Goal: Task Accomplishment & Management: Manage account settings

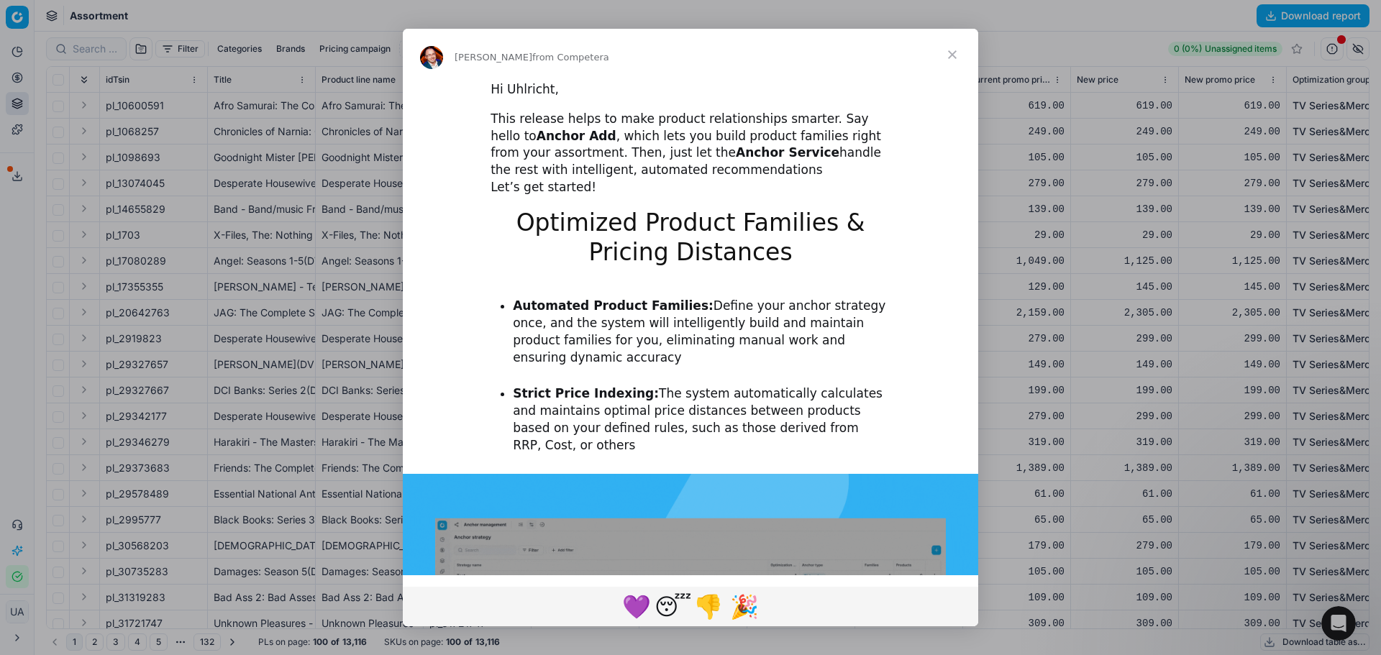
click at [952, 47] on span "Close" at bounding box center [953, 55] width 52 height 52
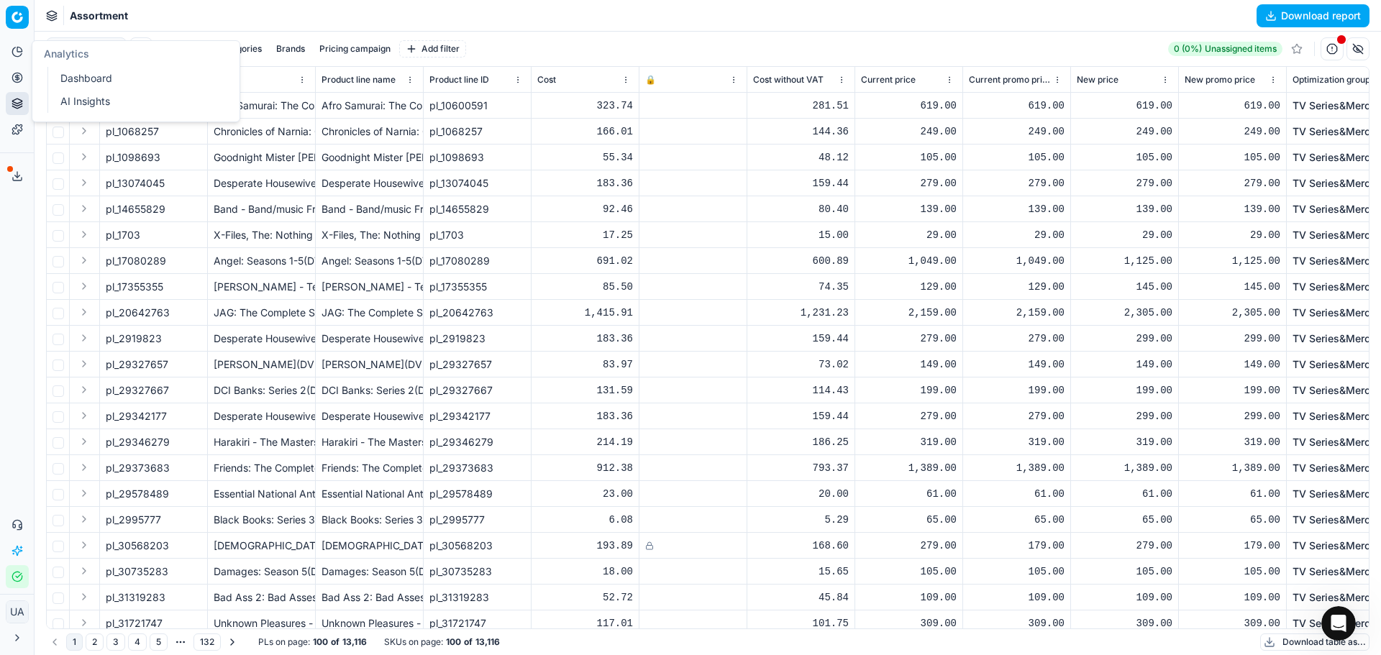
click at [12, 49] on icon at bounding box center [18, 52] width 12 height 12
click at [85, 80] on link "Dashboard" at bounding box center [139, 78] width 168 height 20
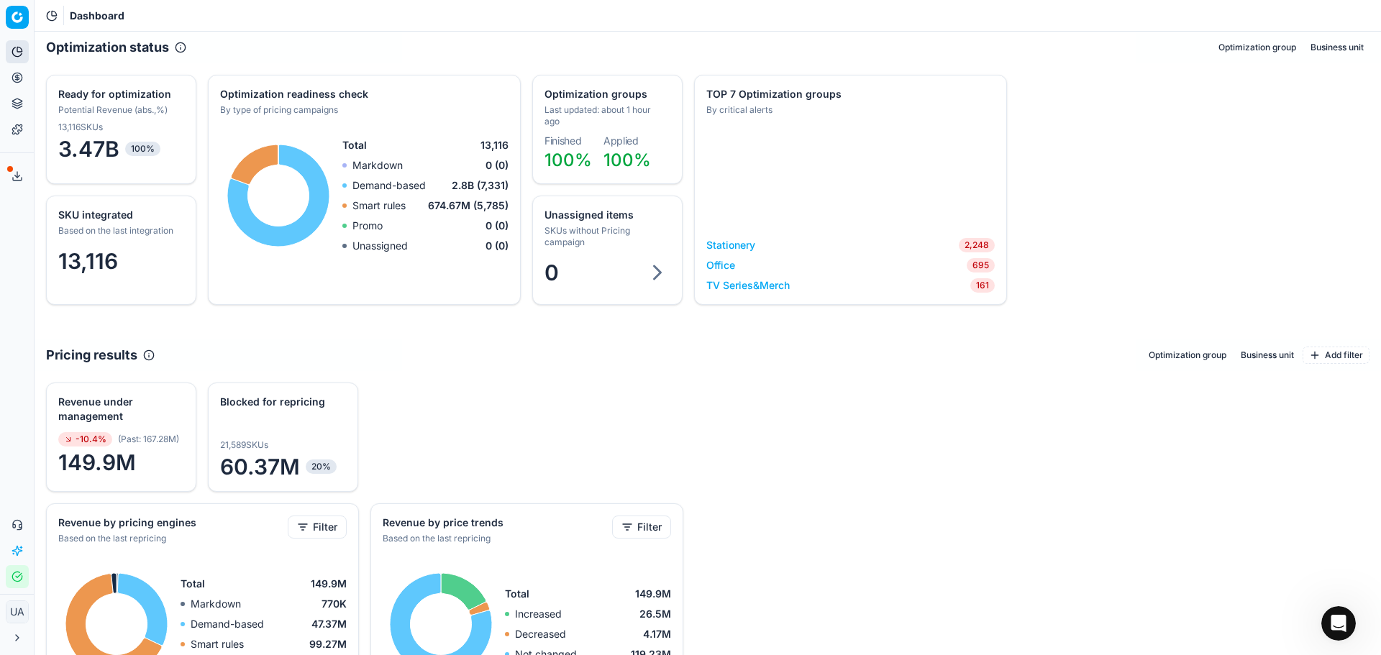
click at [15, 76] on icon at bounding box center [18, 78] width 12 height 12
click at [22, 81] on icon at bounding box center [18, 78] width 12 height 12
click at [21, 106] on icon at bounding box center [18, 104] width 12 height 12
click at [16, 74] on icon at bounding box center [18, 78] width 12 height 12
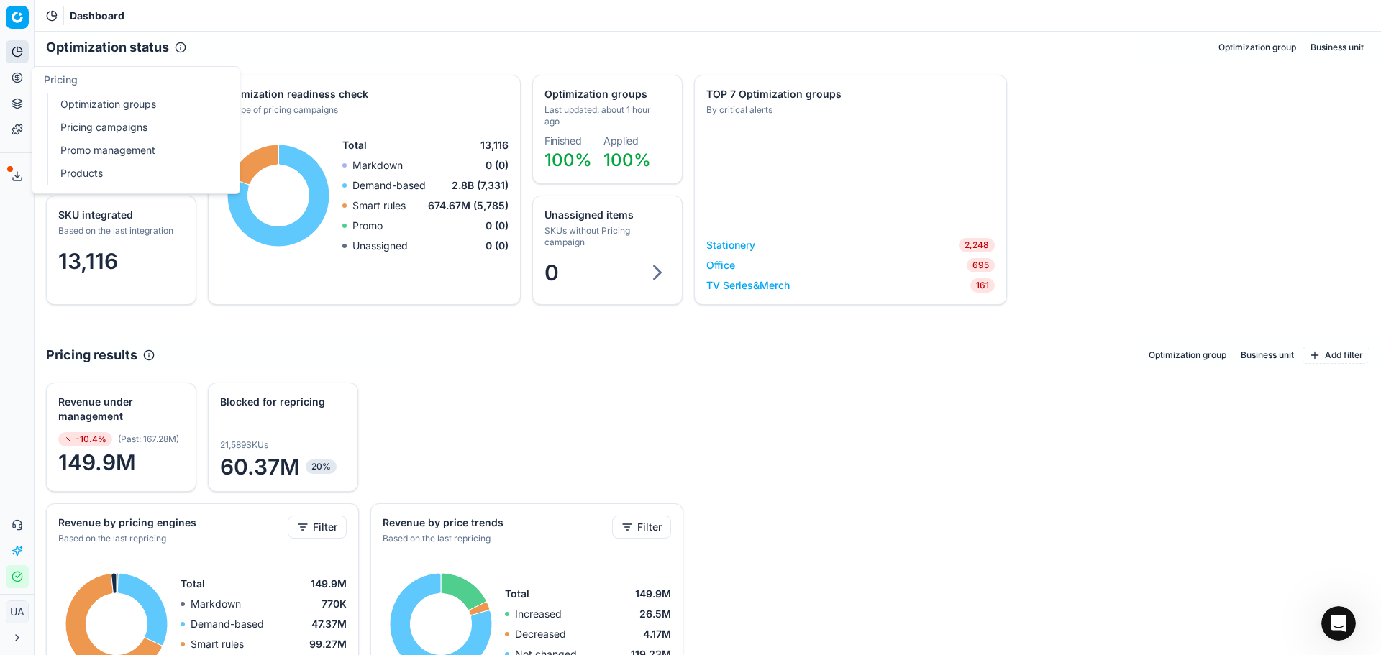
click at [137, 123] on link "Pricing campaigns" at bounding box center [139, 127] width 168 height 20
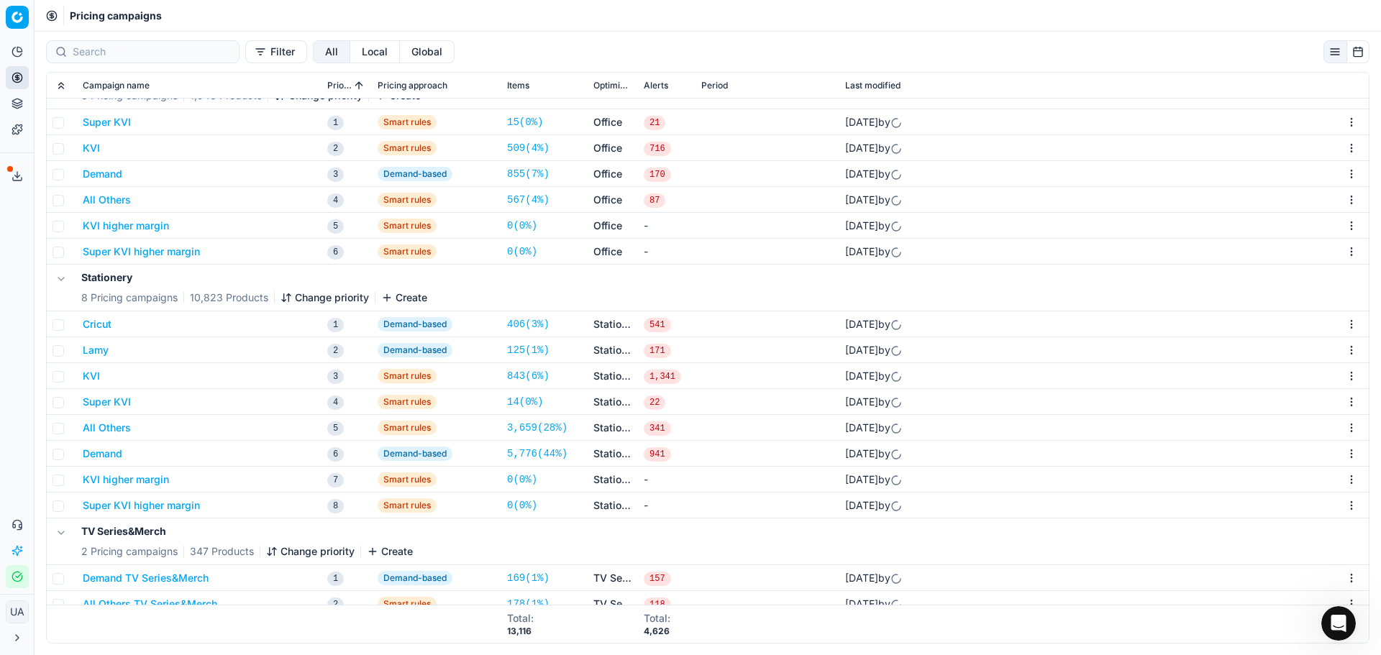
scroll to position [121, 0]
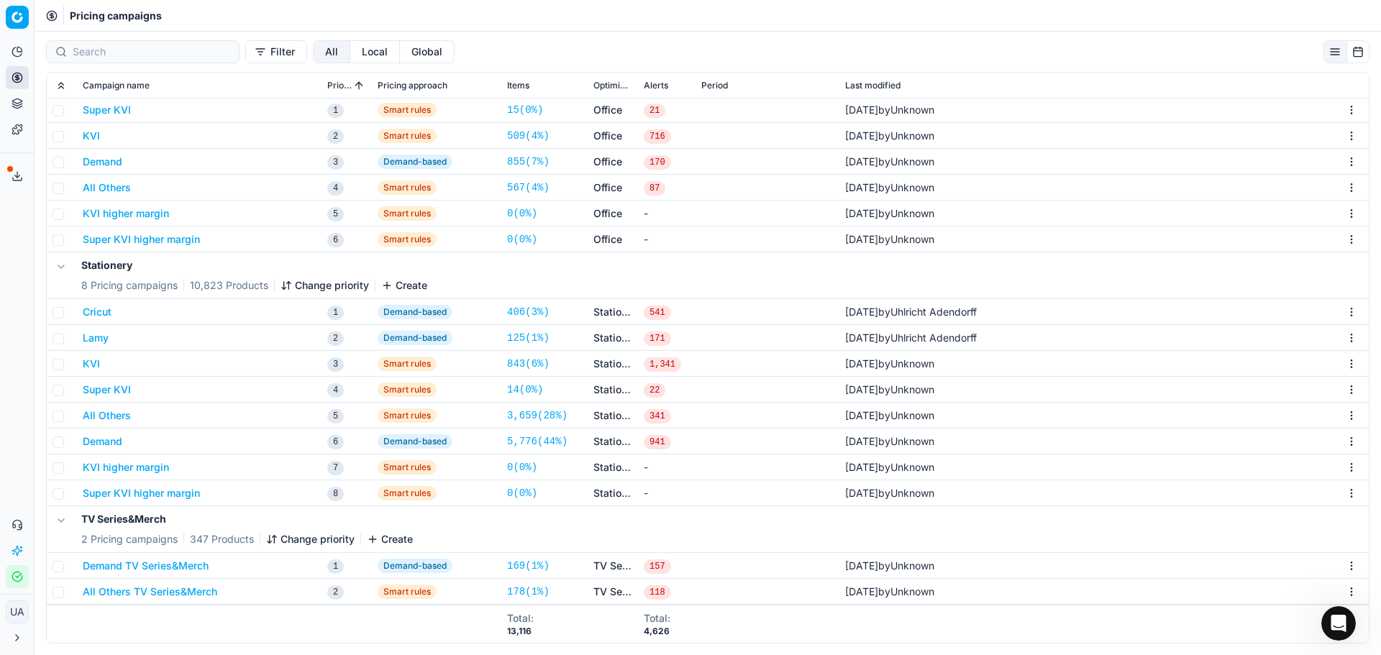
click at [104, 311] on button "Cricut" at bounding box center [97, 312] width 29 height 14
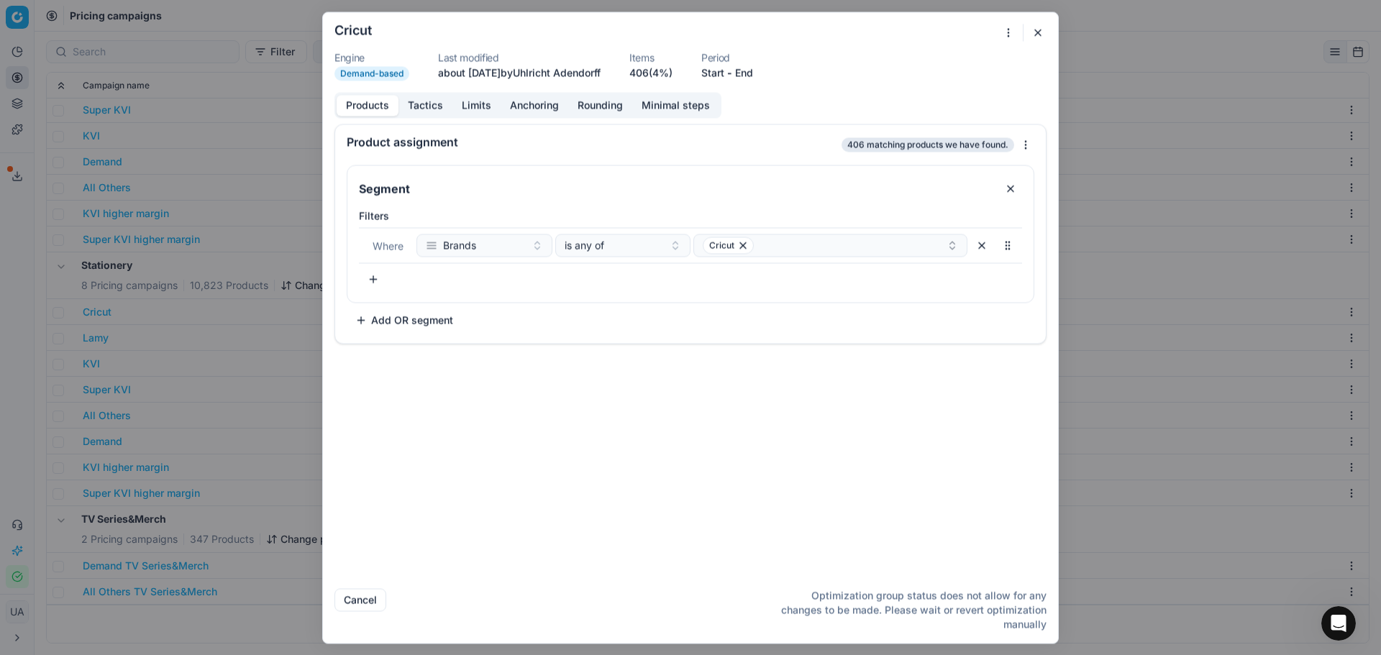
click at [440, 96] on button "Tactics" at bounding box center [426, 105] width 54 height 21
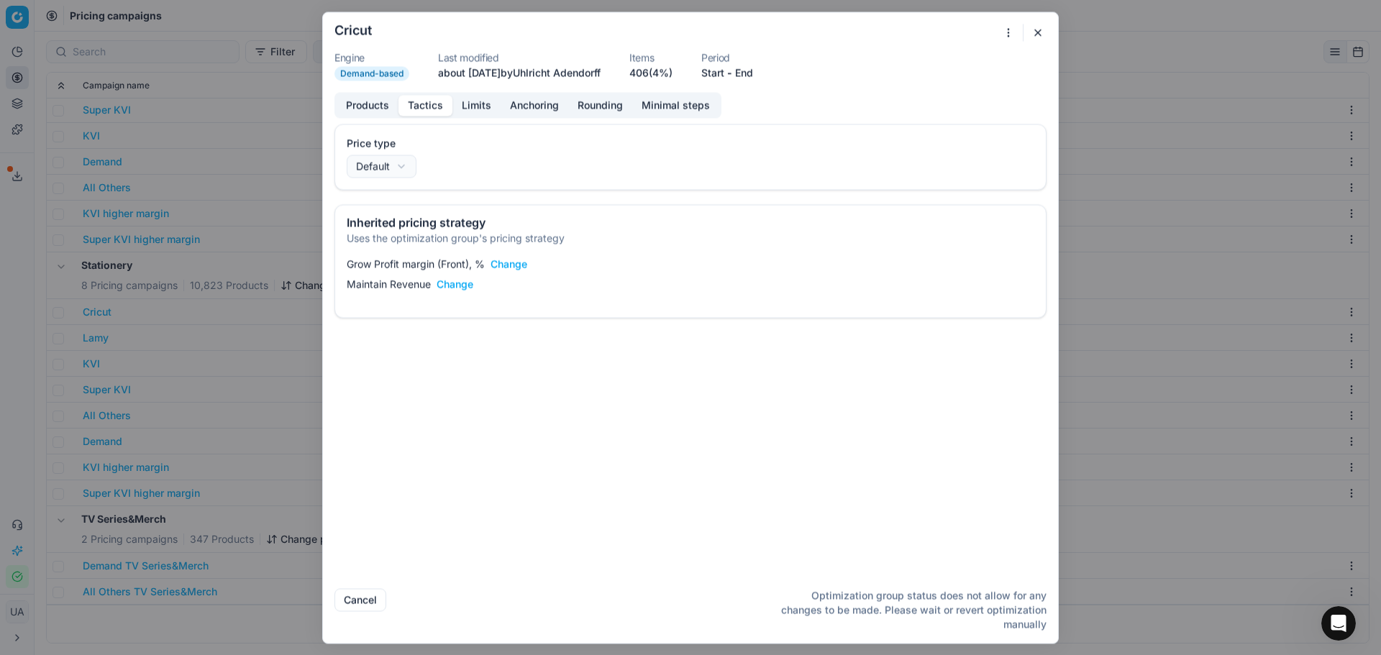
click at [487, 108] on button "Limits" at bounding box center [476, 105] width 48 height 21
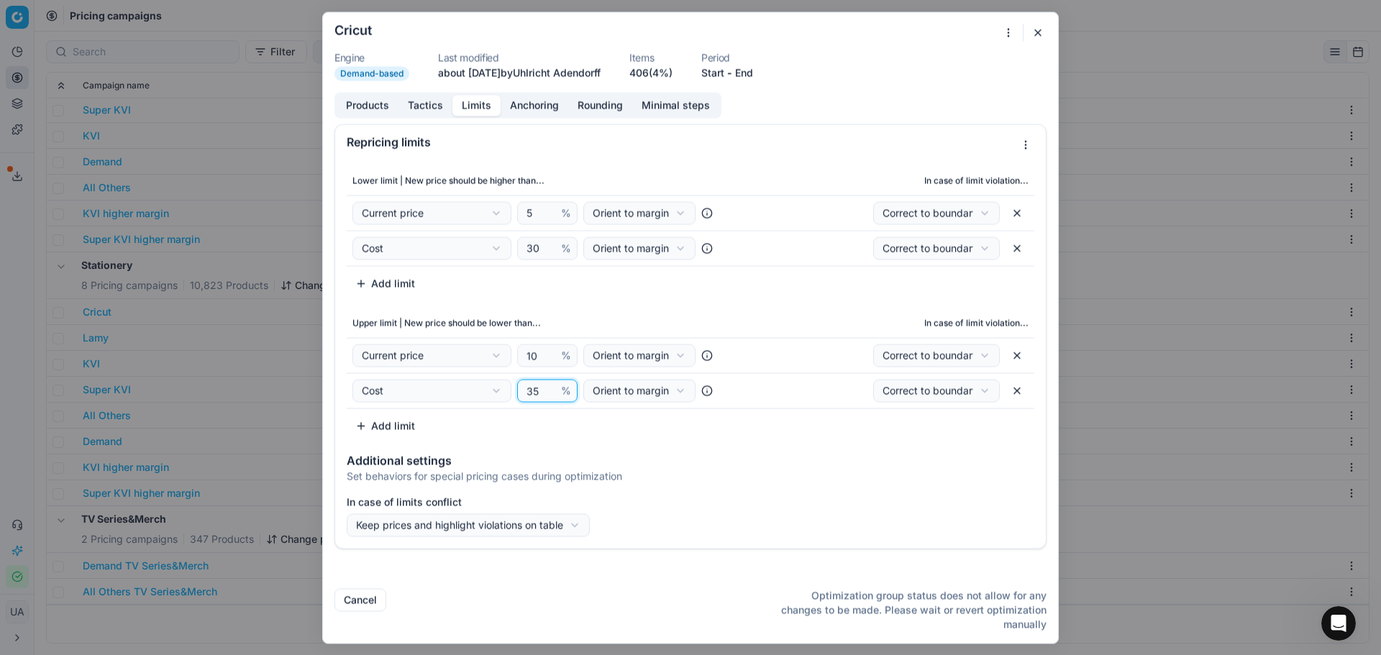
drag, startPoint x: 543, startPoint y: 401, endPoint x: 520, endPoint y: 401, distance: 23.0
click at [520, 401] on div "35 %" at bounding box center [547, 390] width 60 height 23
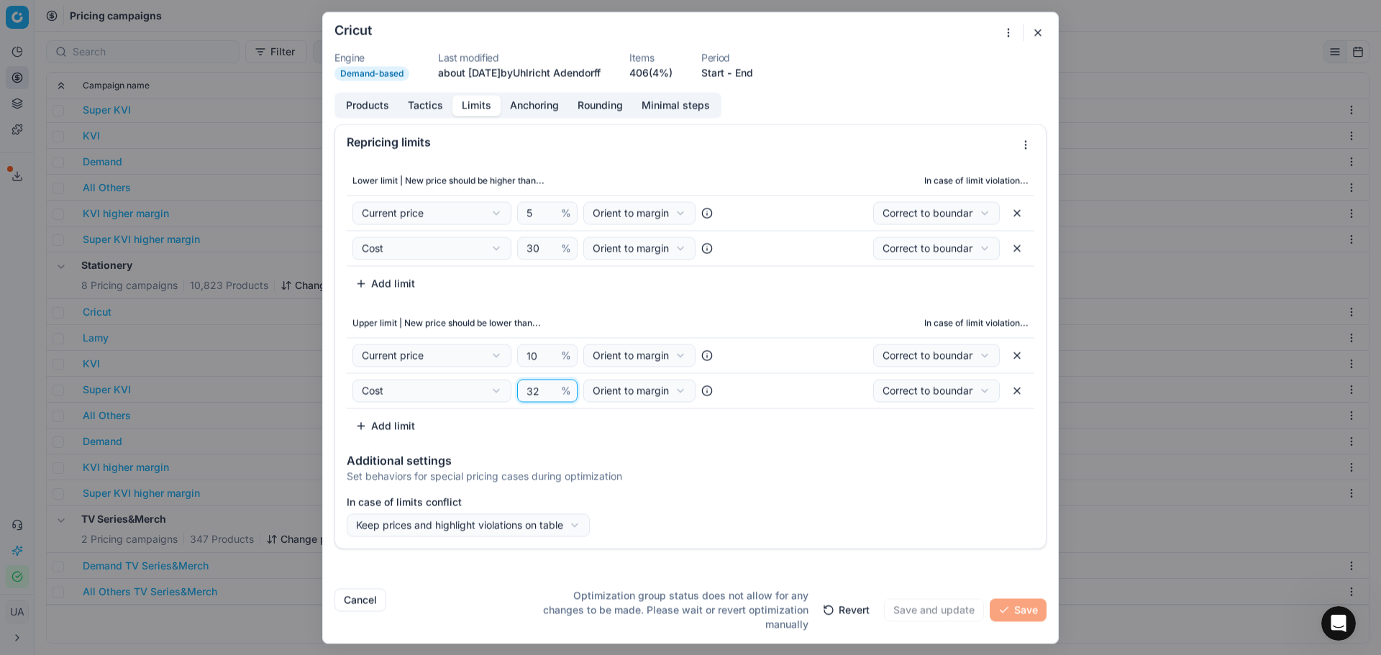
type input "32"
click at [360, 589] on div "Cancel Optimization group status does not allow for any changes to be made. Ple…" at bounding box center [690, 604] width 712 height 55
click at [352, 611] on button "Cancel" at bounding box center [360, 599] width 52 height 23
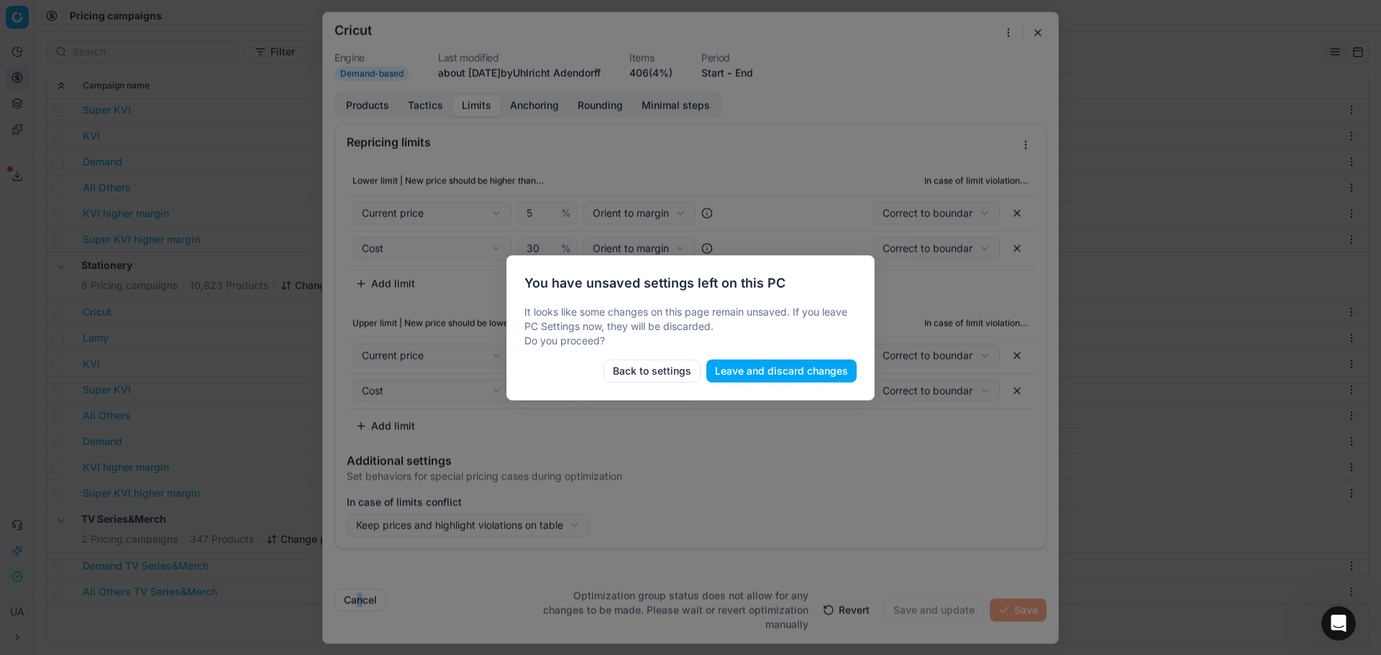
click at [794, 382] on button "Leave and discard changes" at bounding box center [781, 371] width 150 height 23
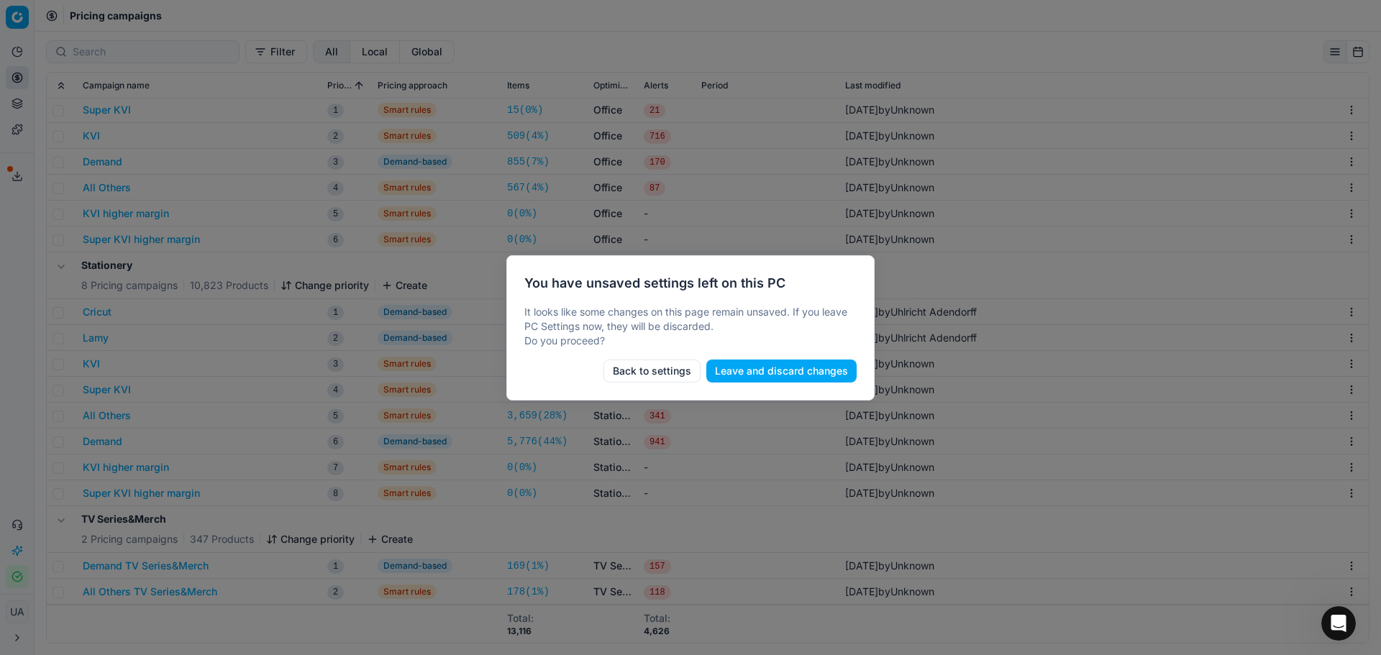
click at [704, 358] on td at bounding box center [768, 364] width 144 height 26
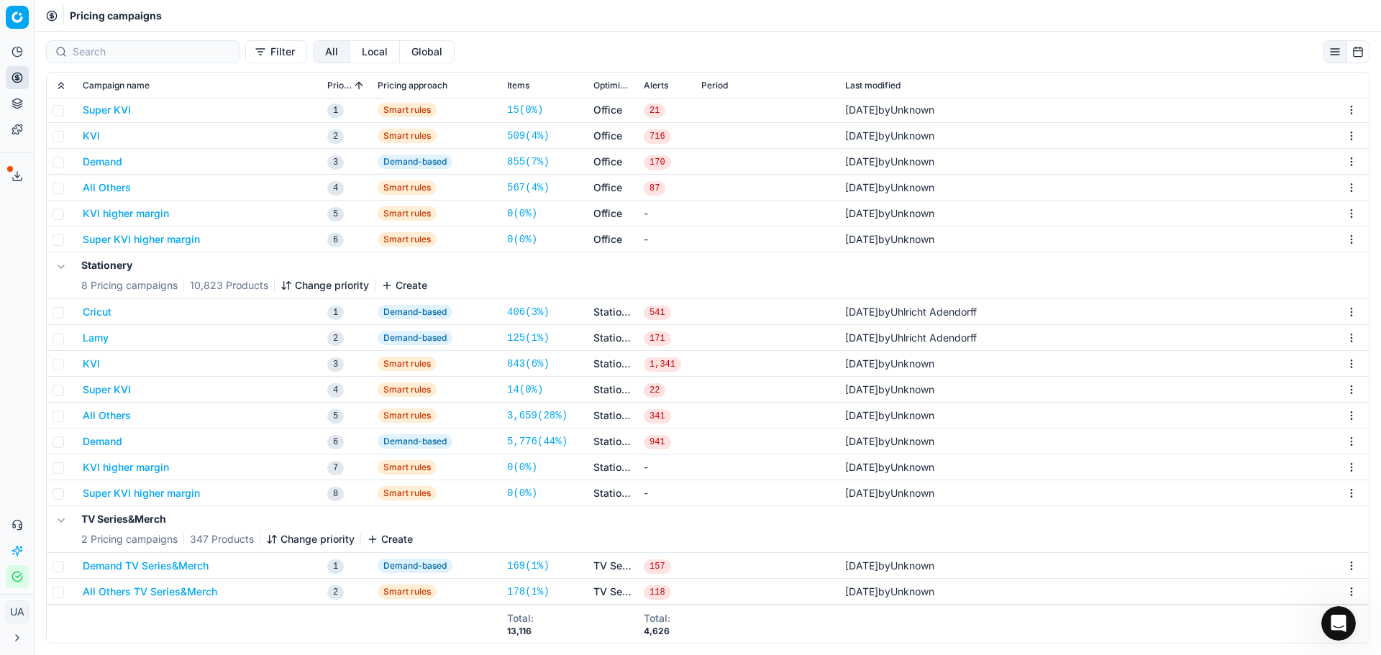
click at [17, 28] on html "Pricing platform Analytics Pricing Product portfolio Templates Export service 0…" at bounding box center [690, 327] width 1381 height 655
click at [122, 17] on html "Pricing platform Analytics Pricing Product portfolio Templates Export service 0…" at bounding box center [690, 327] width 1381 height 655
click at [14, 60] on button "Analytics" at bounding box center [17, 51] width 23 height 23
click at [86, 83] on link "Dashboard" at bounding box center [139, 78] width 168 height 20
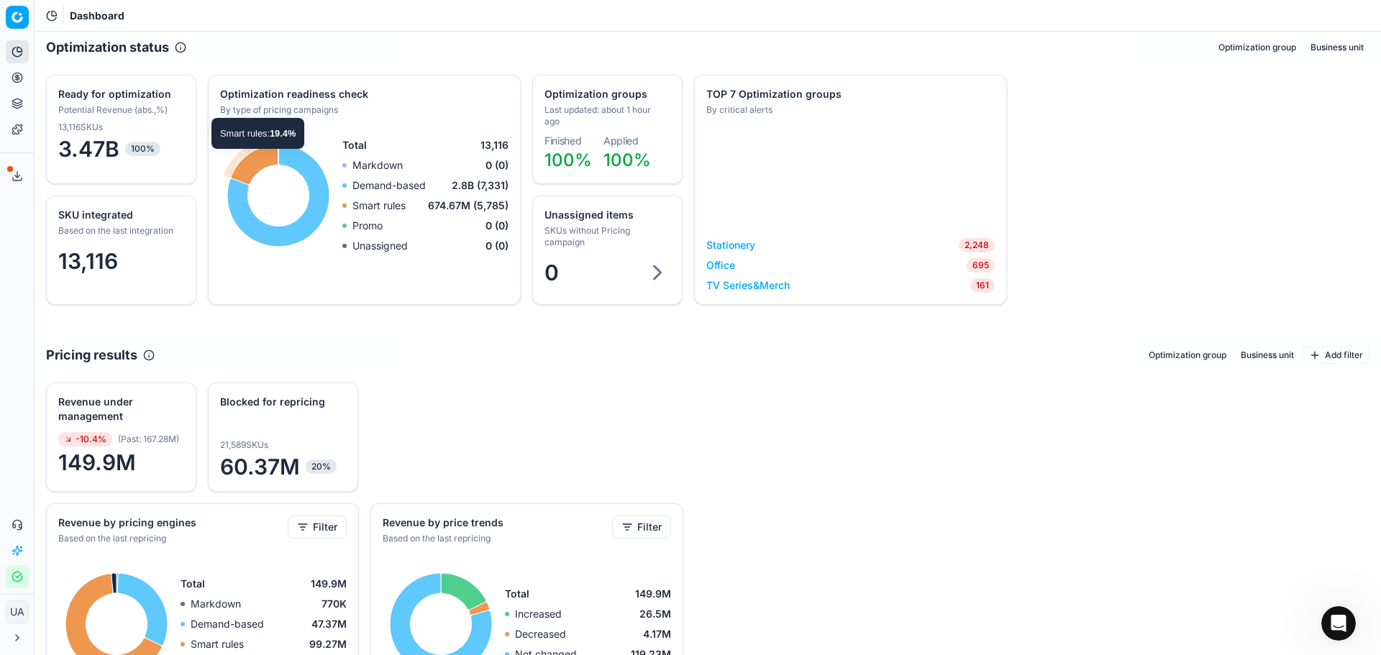
click at [9, 73] on div "Analytics Pricing Product portfolio Templates" at bounding box center [17, 91] width 34 height 112
click at [15, 75] on button "Pricing" at bounding box center [17, 77] width 23 height 23
click at [21, 81] on circle at bounding box center [16, 77] width 9 height 9
click at [20, 81] on circle at bounding box center [16, 77] width 9 height 9
click at [20, 105] on icon at bounding box center [16, 105] width 9 height 2
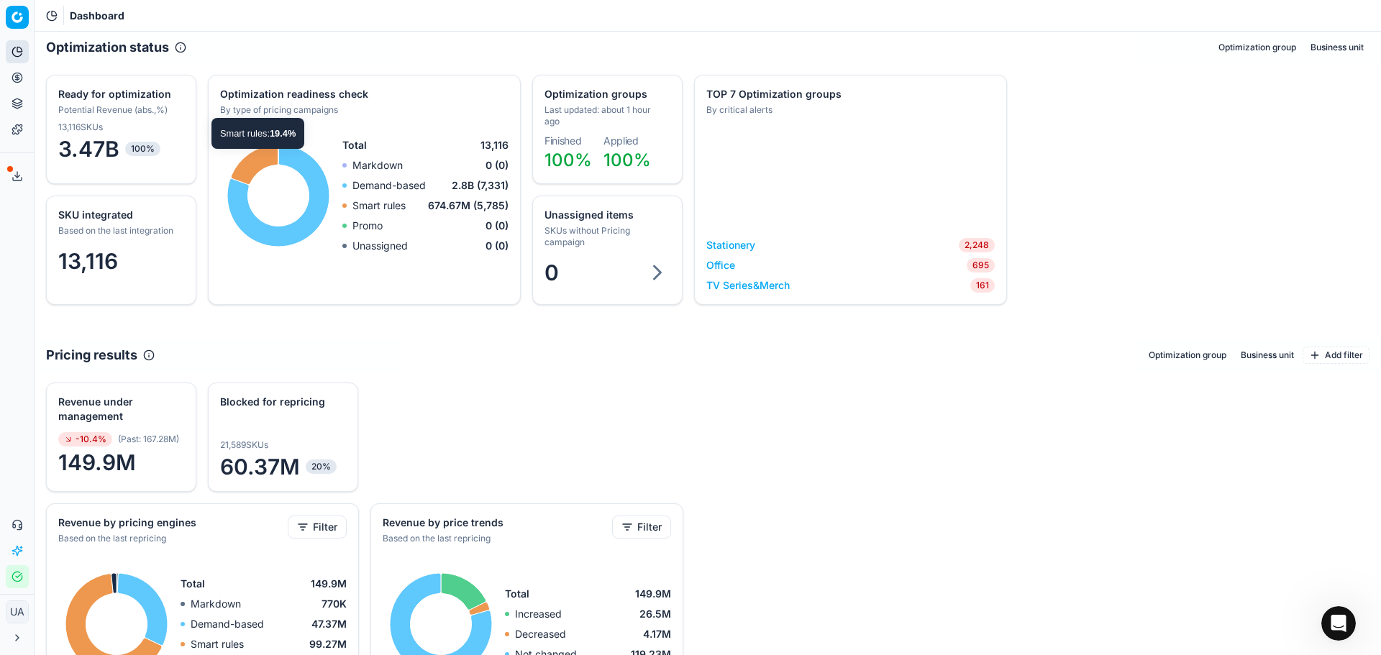
click at [12, 68] on button "Pricing" at bounding box center [17, 77] width 23 height 23
click at [14, 81] on circle at bounding box center [16, 77] width 9 height 9
click at [17, 78] on icon at bounding box center [17, 78] width 0 height 6
click at [84, 100] on link "Optimization groups" at bounding box center [139, 104] width 168 height 20
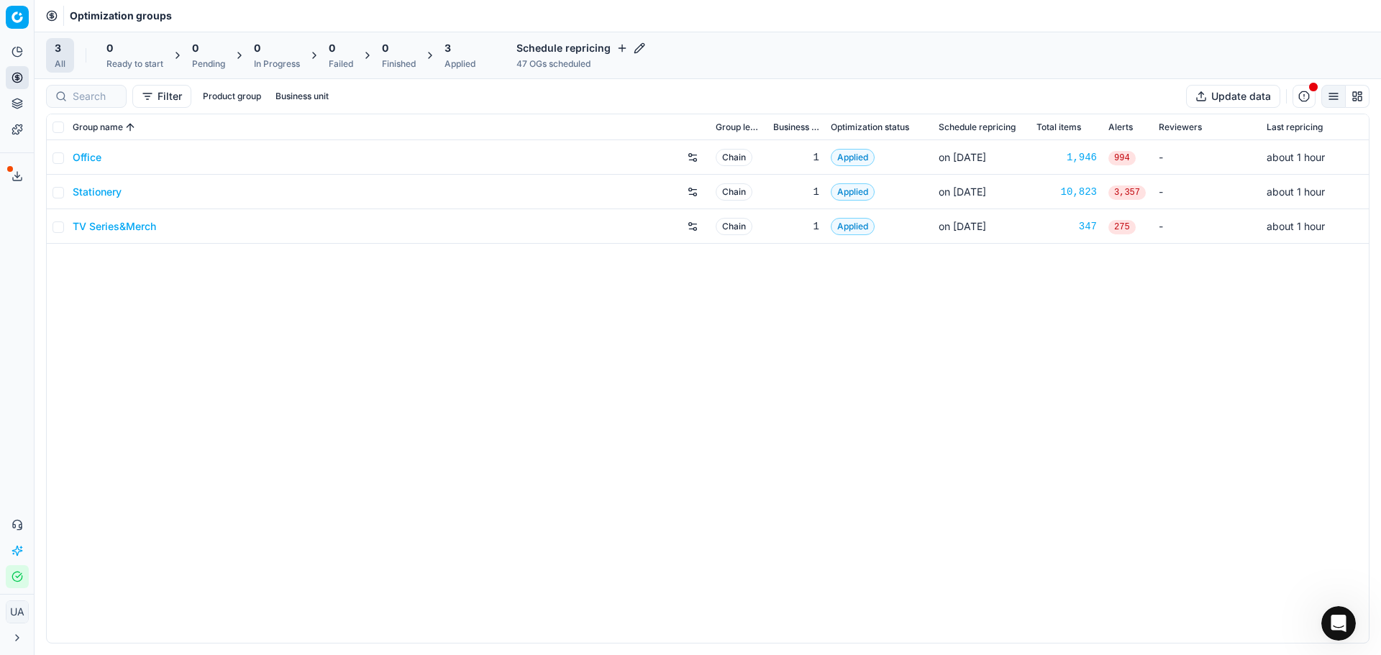
drag, startPoint x: 103, startPoint y: 272, endPoint x: 104, endPoint y: 201, distance: 70.5
click at [97, 268] on div "Office Chain 1 Applied on [DATE] 1,946 994 - about 1 hour Stationery Chain 1 Ap…" at bounding box center [708, 391] width 1322 height 503
click at [104, 186] on link "Stationery" at bounding box center [97, 192] width 49 height 14
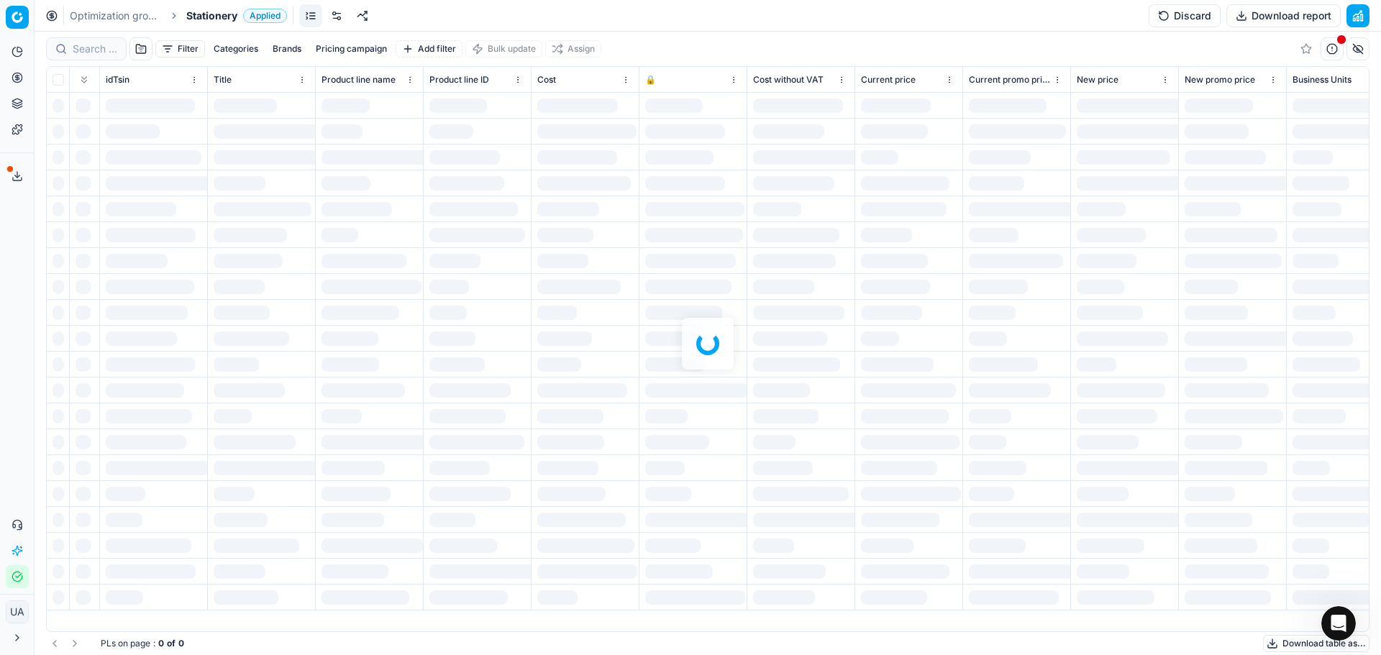
click at [1188, 14] on button "Discard" at bounding box center [1185, 15] width 72 height 23
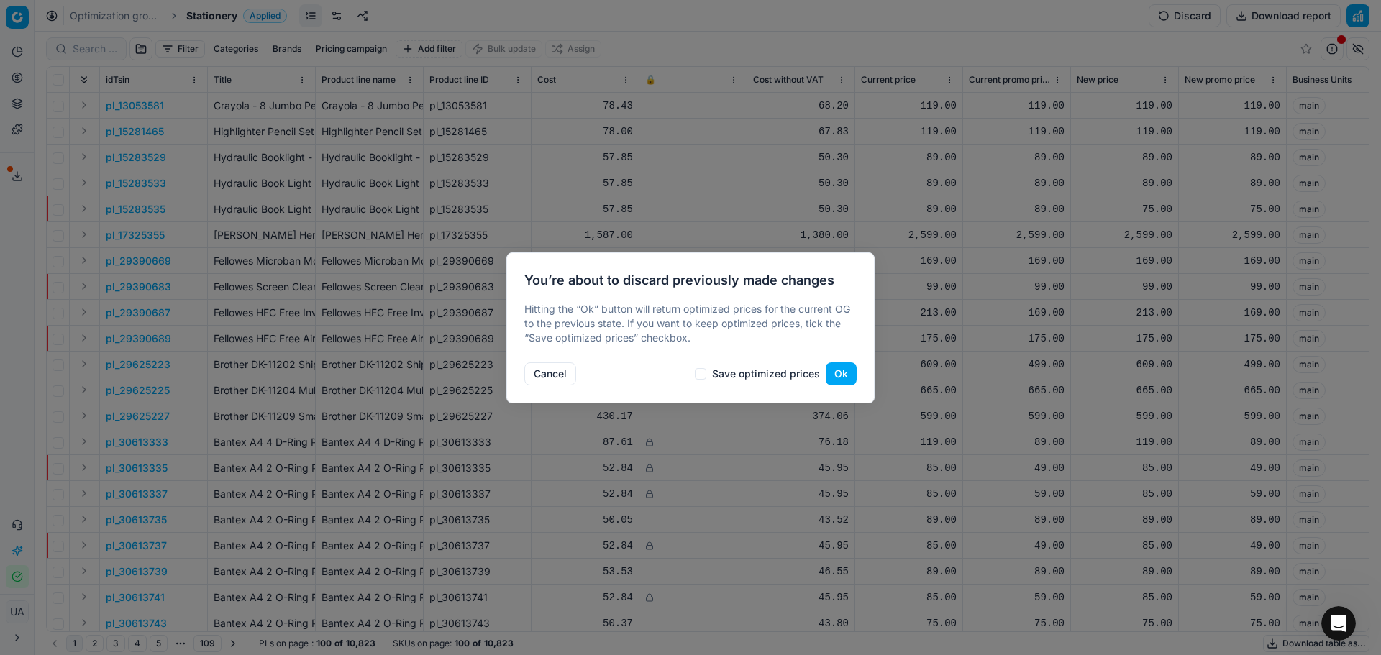
click at [837, 365] on button "Ok" at bounding box center [841, 374] width 31 height 23
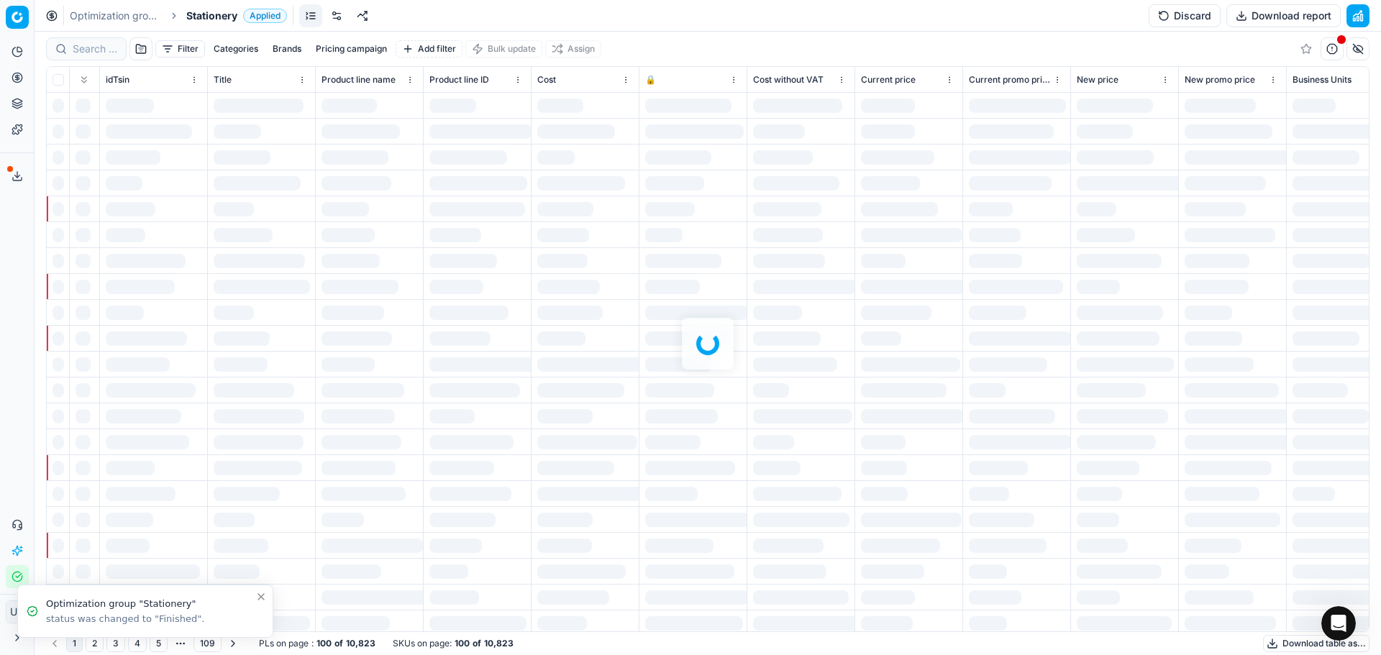
click at [1197, 14] on button "Discard" at bounding box center [1185, 15] width 72 height 23
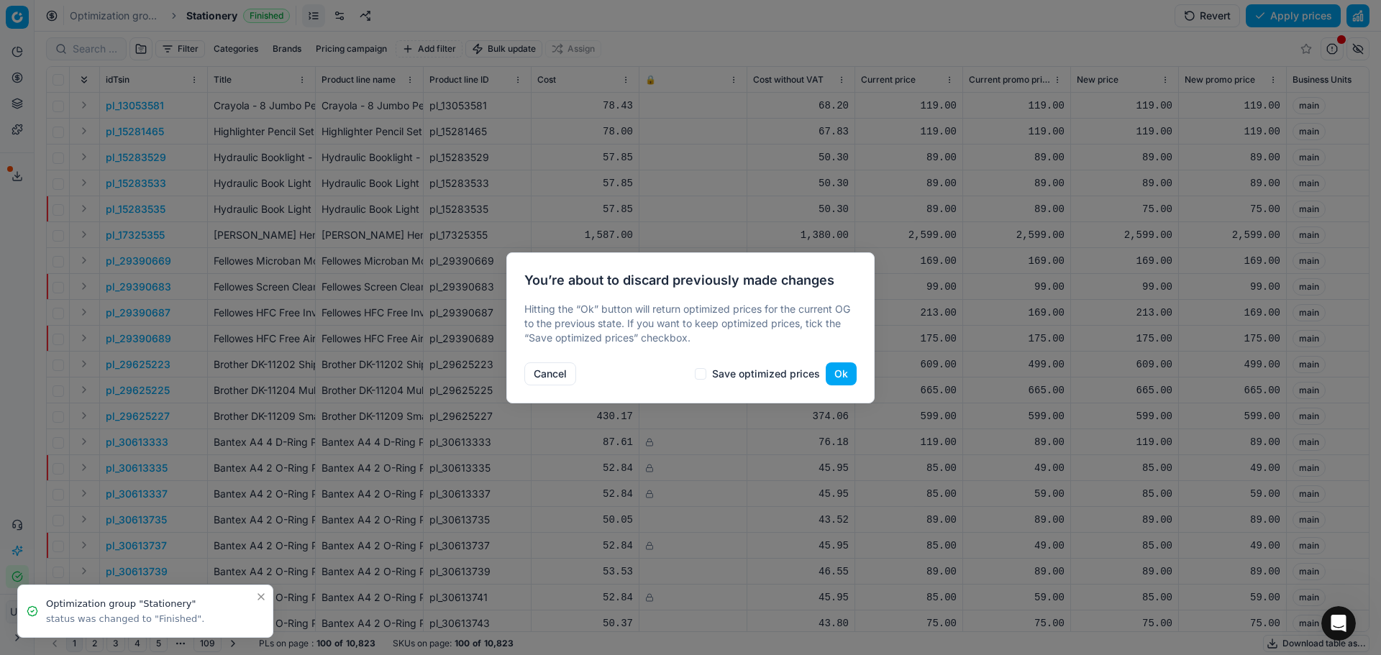
click at [542, 366] on button "Cancel" at bounding box center [550, 374] width 52 height 23
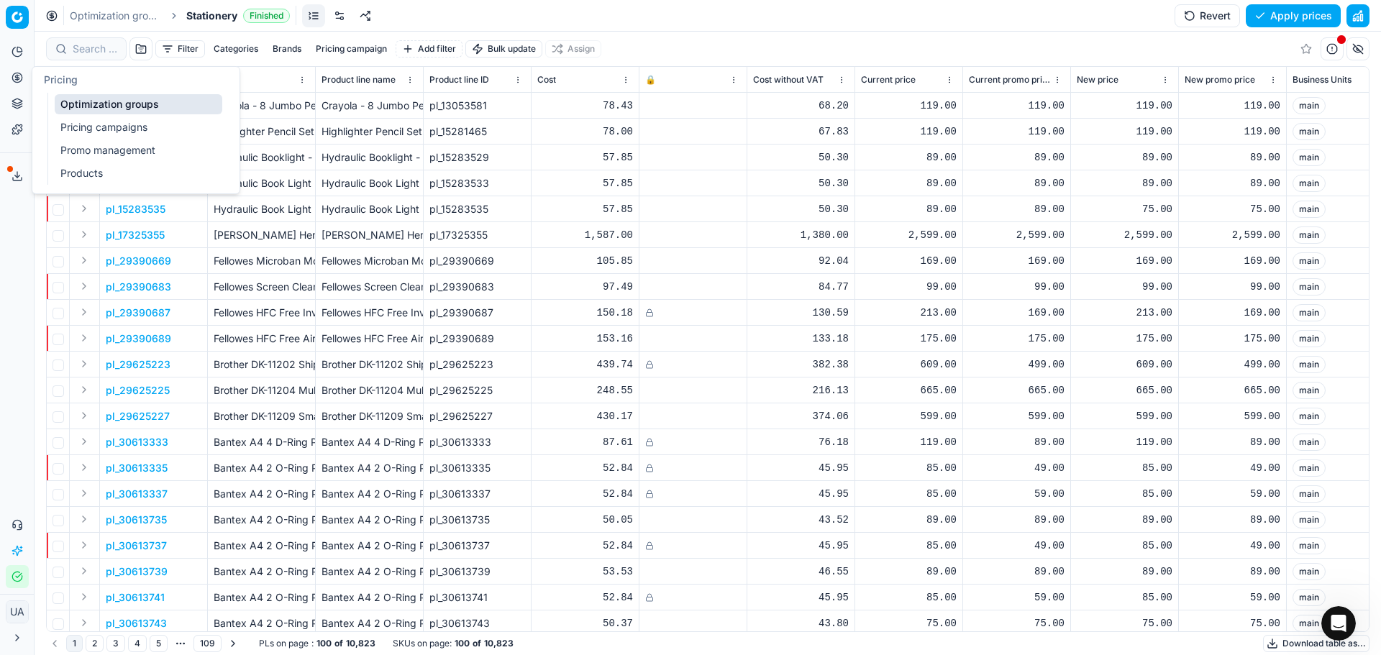
click at [123, 121] on link "Pricing campaigns" at bounding box center [139, 127] width 168 height 20
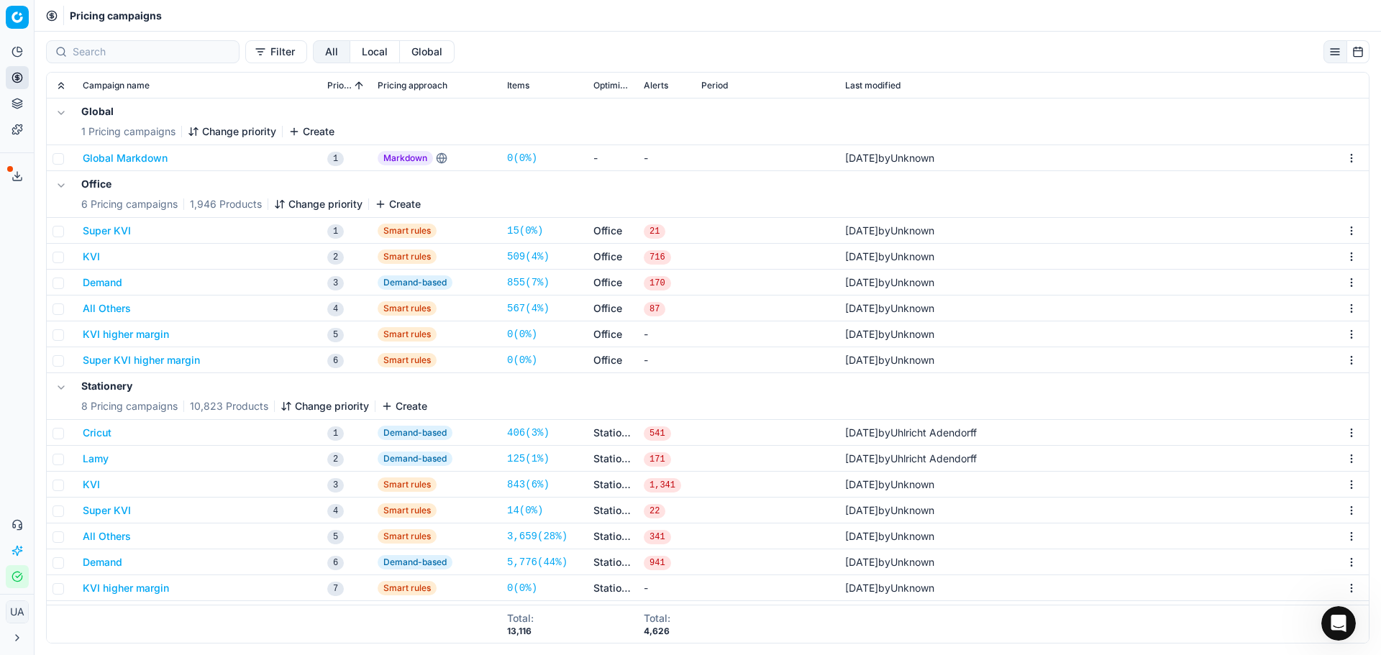
click at [100, 443] on td "Cricut" at bounding box center [199, 433] width 245 height 26
click at [99, 427] on button "Cricut" at bounding box center [97, 433] width 29 height 14
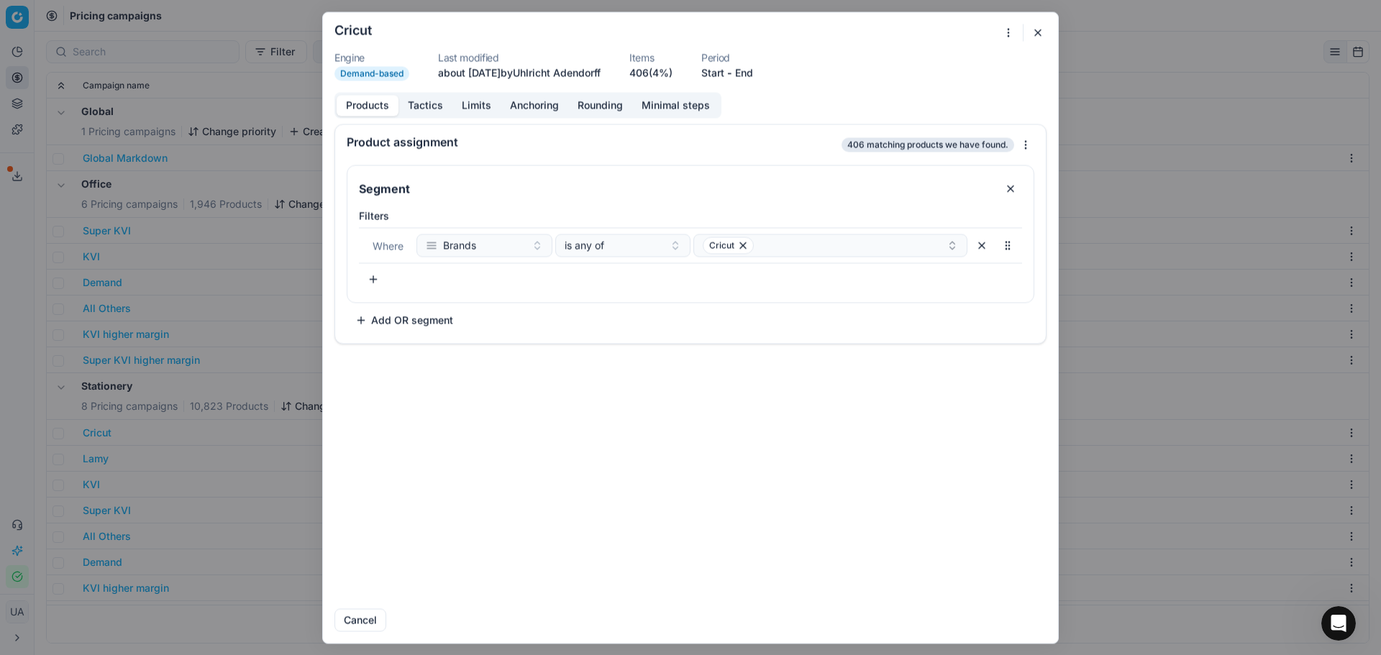
click at [436, 111] on button "Tactics" at bounding box center [426, 105] width 54 height 21
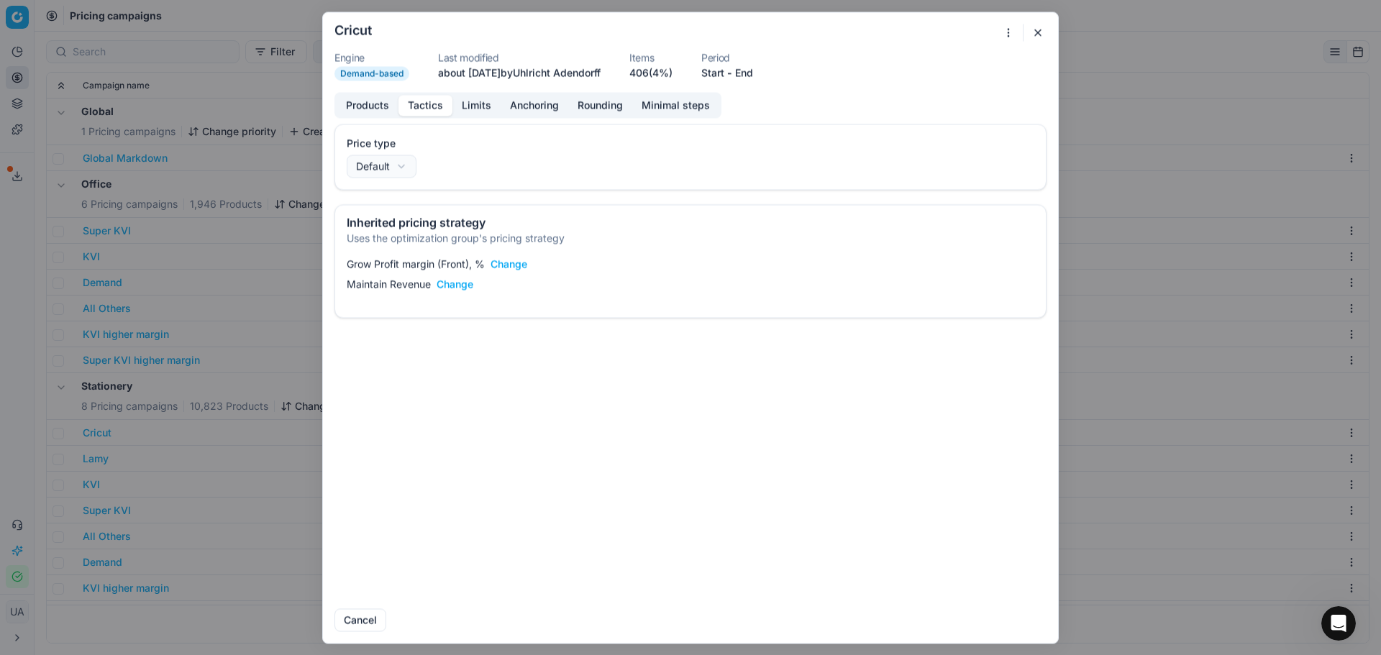
click at [460, 114] on button "Limits" at bounding box center [476, 105] width 48 height 21
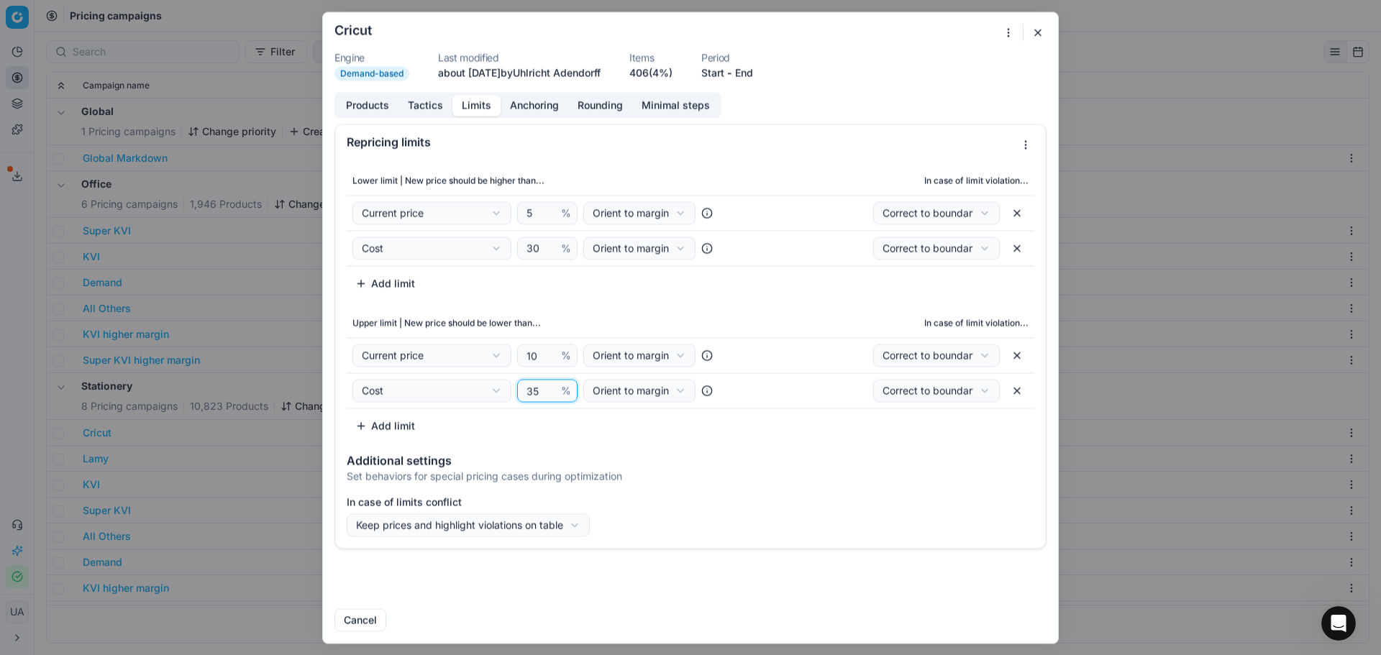
drag, startPoint x: 539, startPoint y: 393, endPoint x: 496, endPoint y: 396, distance: 42.6
click at [496, 396] on div "Cost Cost Cost without VAT Current price Current promo price RRP (common) Max C…" at bounding box center [547, 390] width 390 height 23
type input "32"
drag, startPoint x: 968, startPoint y: 624, endPoint x: 1024, endPoint y: 1, distance: 625.4
click at [968, 624] on button "Save and update" at bounding box center [934, 620] width 100 height 23
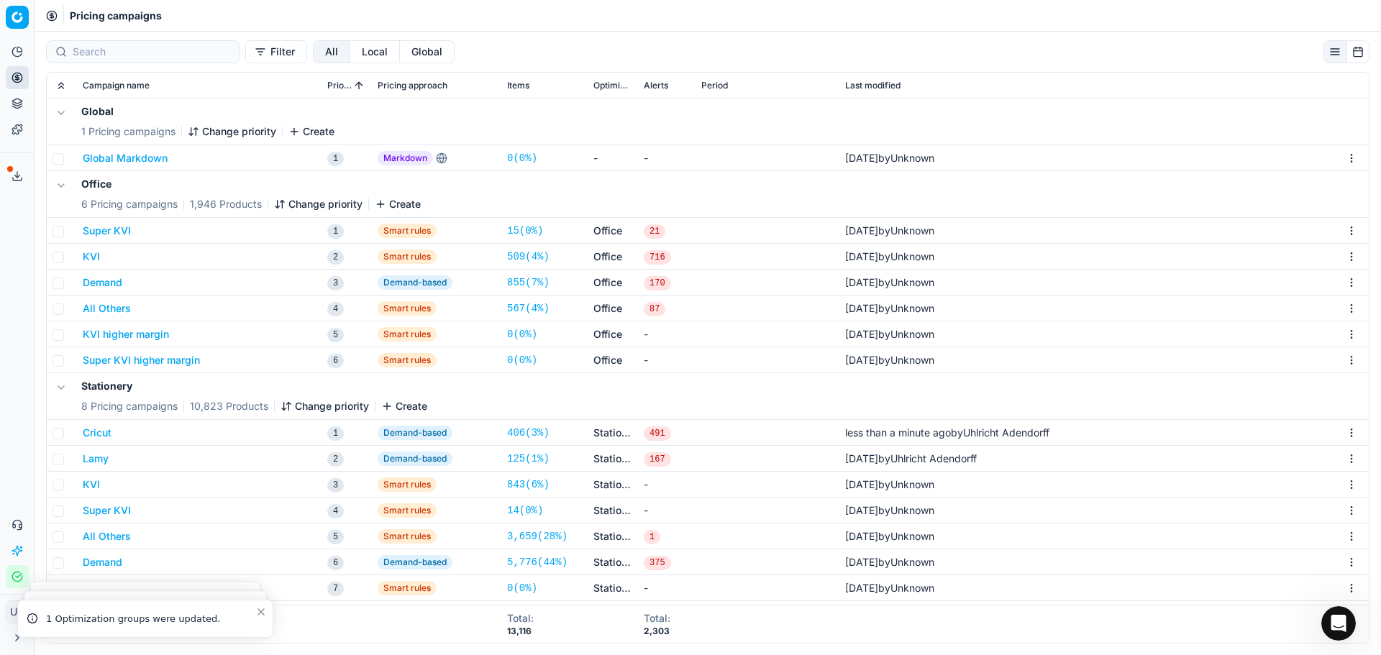
click at [88, 481] on button "KVI" at bounding box center [91, 485] width 17 height 14
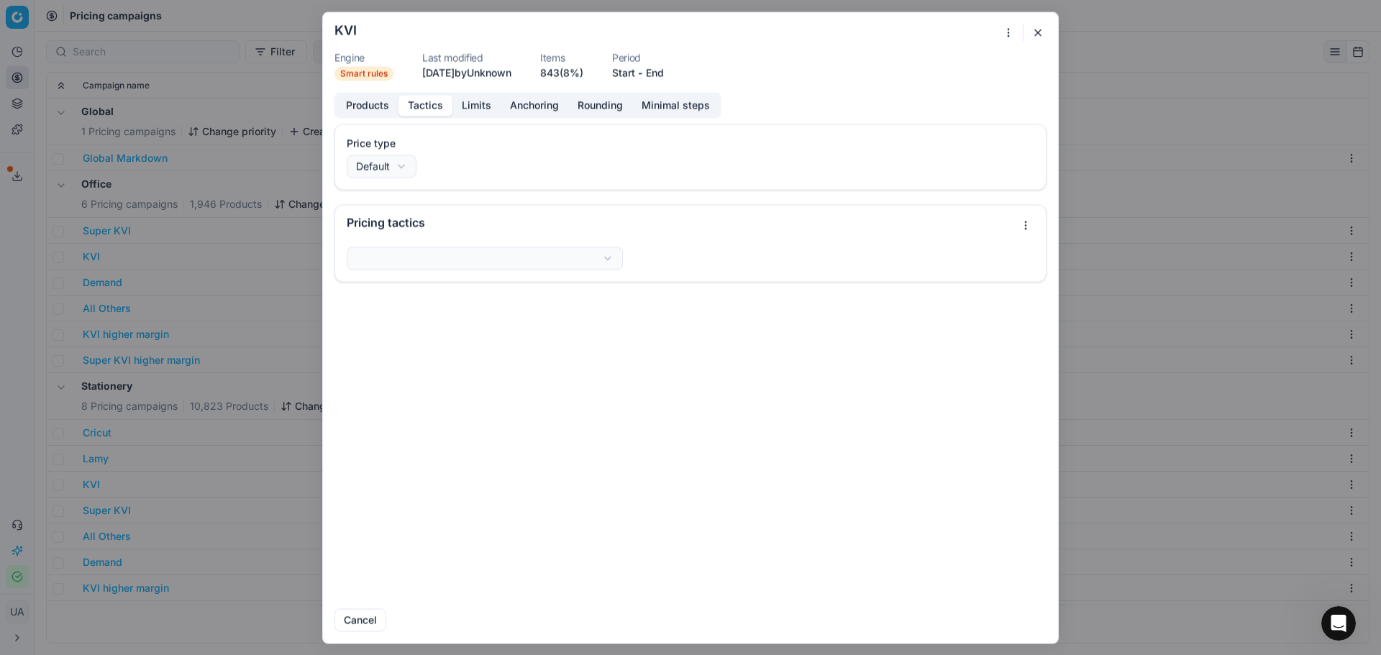
click at [434, 104] on button "Tactics" at bounding box center [426, 105] width 54 height 21
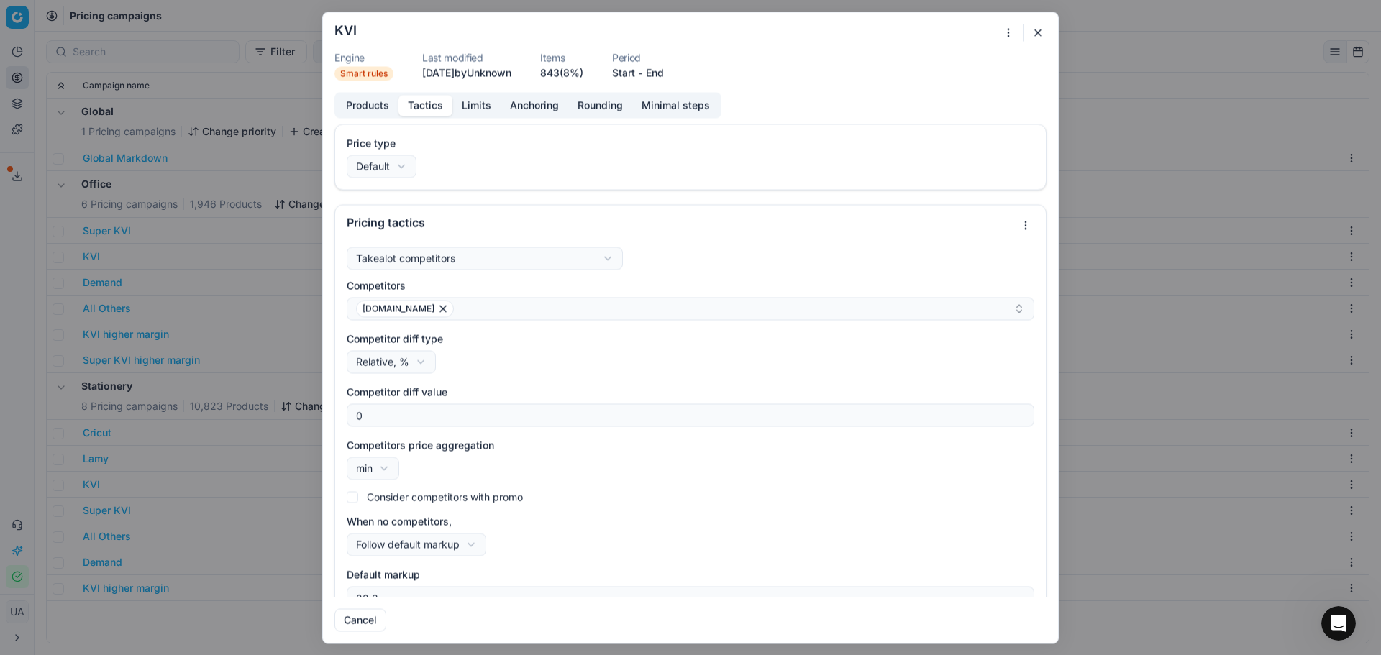
click at [477, 107] on button "Limits" at bounding box center [476, 105] width 48 height 21
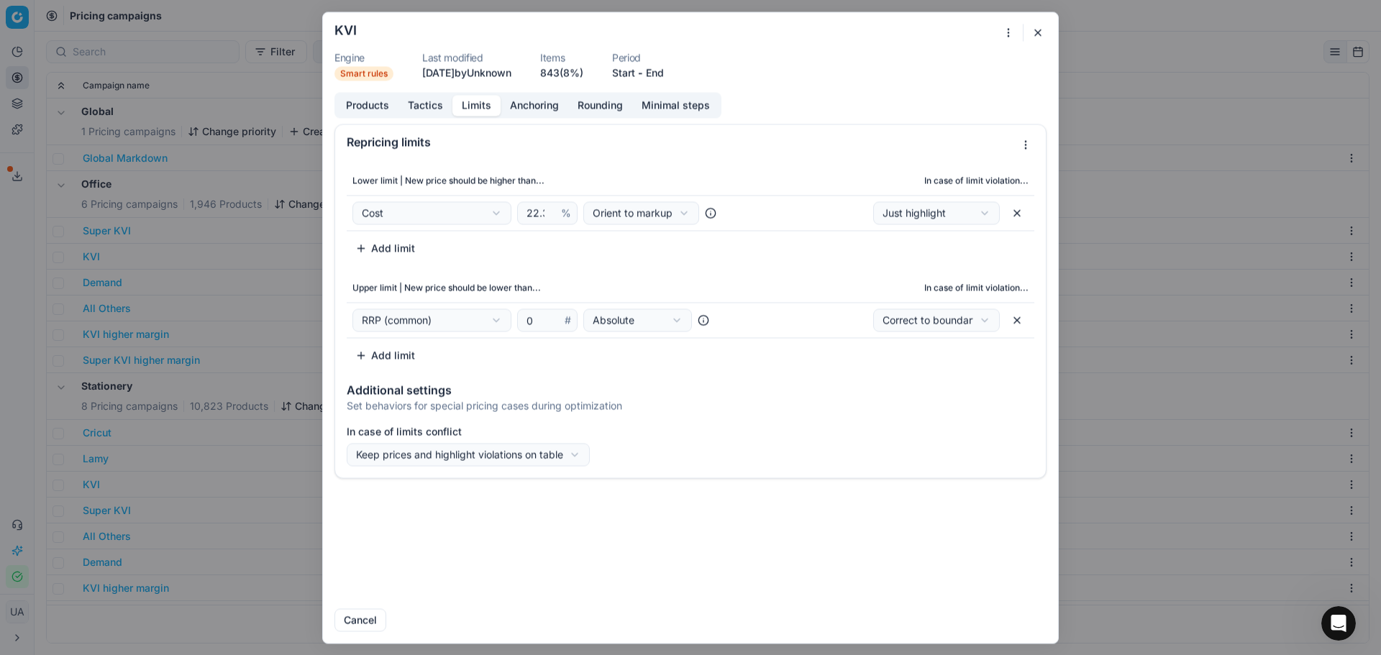
click at [1038, 30] on button "button" at bounding box center [1037, 32] width 17 height 17
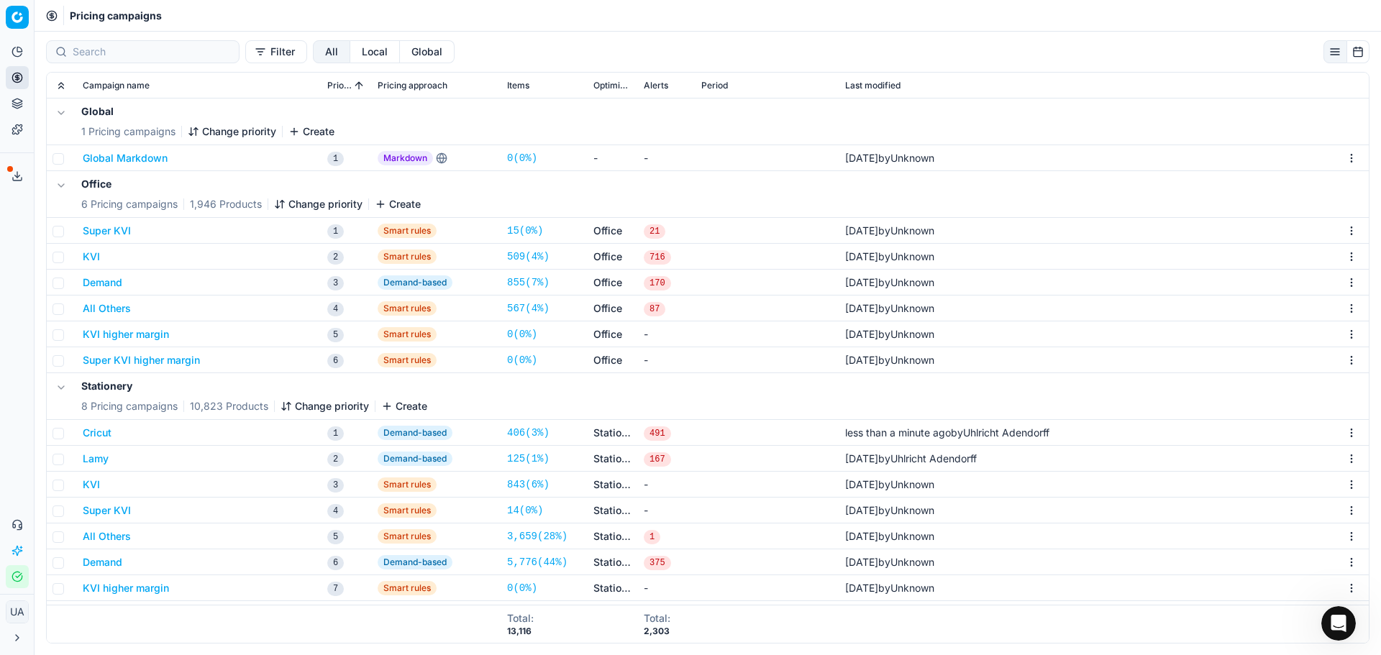
click at [96, 484] on button "KVI" at bounding box center [91, 485] width 17 height 14
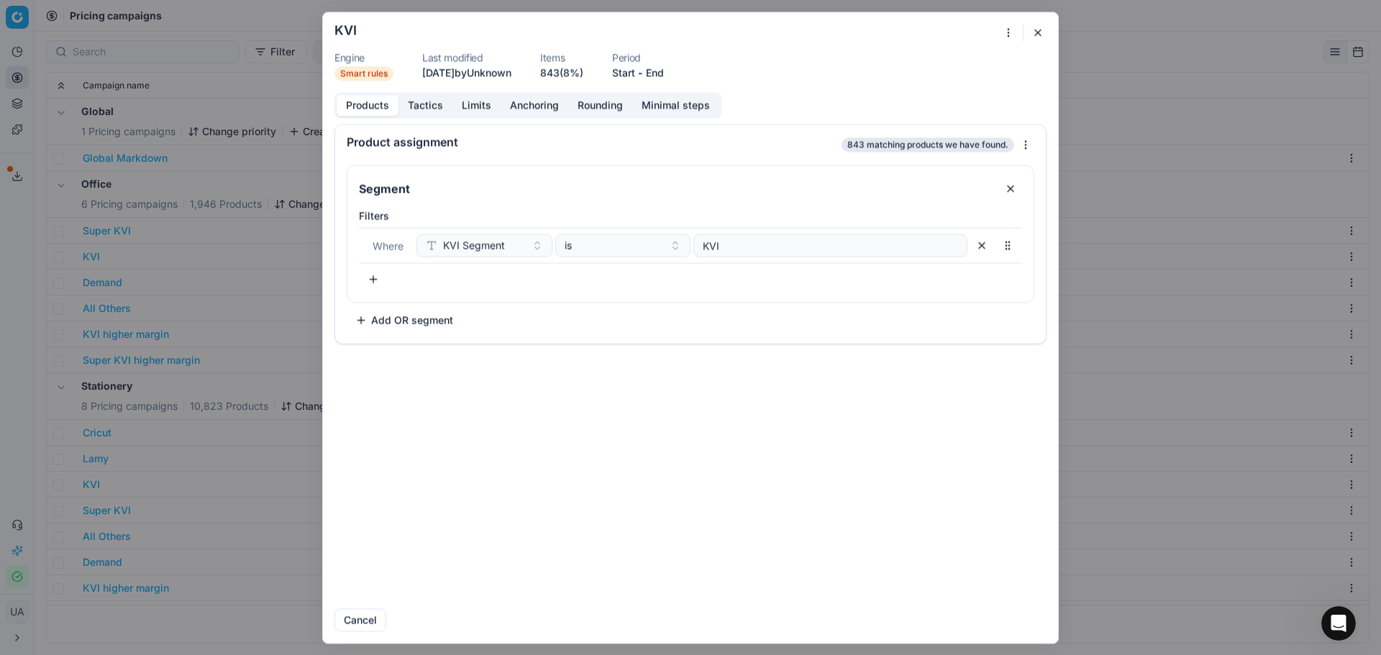
click at [426, 120] on div "Products Tactics Limits Anchoring Rounding Minimal steps Product assignment 843…" at bounding box center [690, 344] width 735 height 505
click at [428, 104] on button "Tactics" at bounding box center [426, 105] width 54 height 21
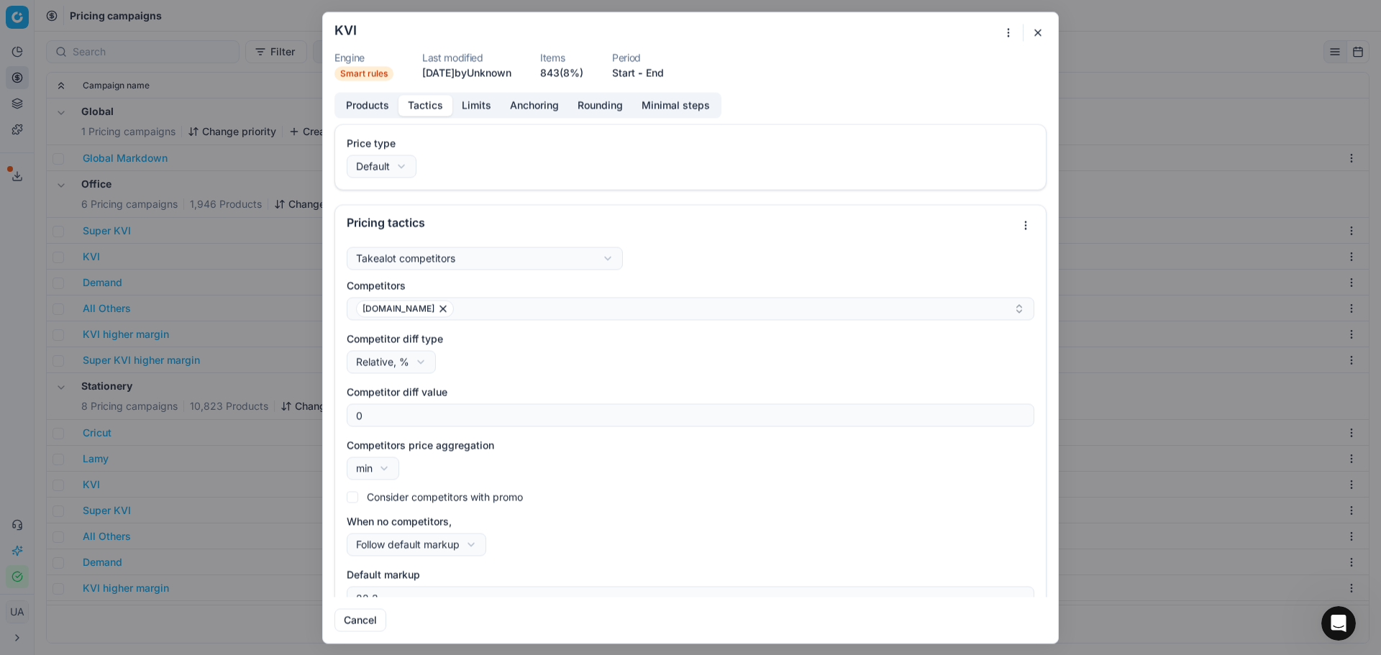
click at [478, 91] on form "We are saving PC settings. Please wait, it should take a few minutes KVI Engine…" at bounding box center [690, 327] width 735 height 631
click at [486, 107] on button "Limits" at bounding box center [476, 105] width 48 height 21
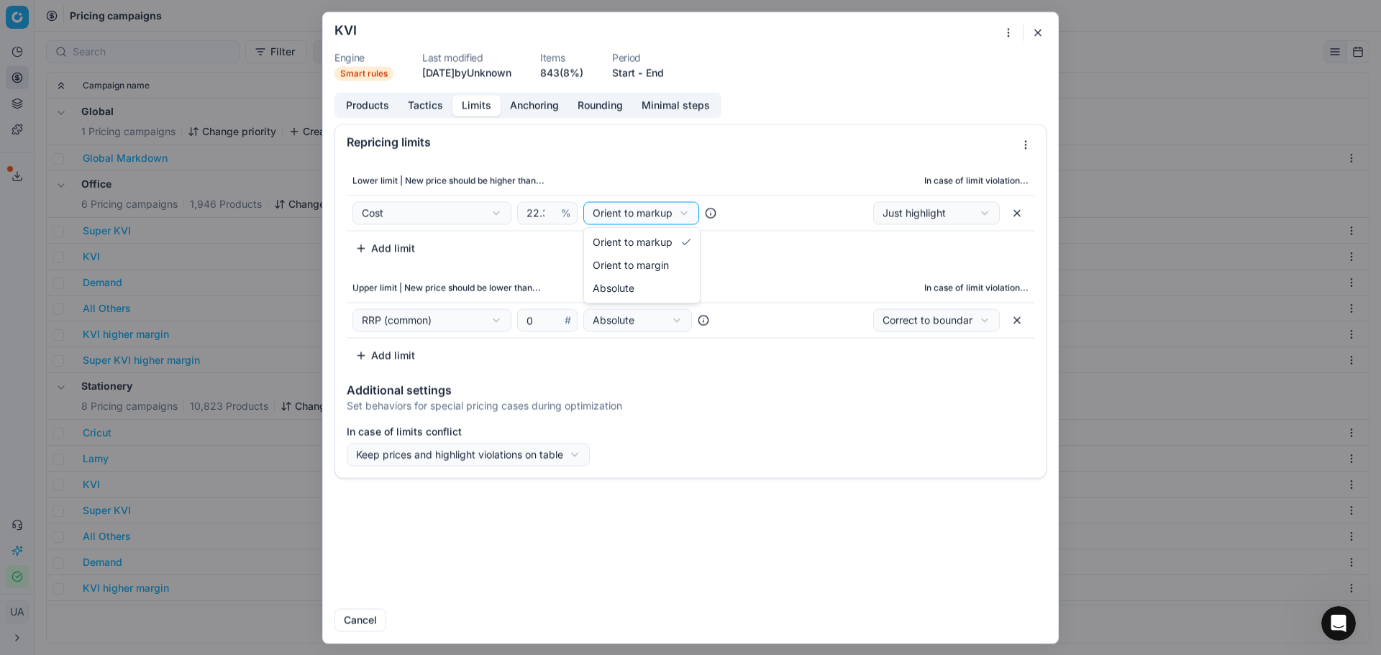
click at [623, 202] on div "We are saving PC settings. Please wait, it should take a few minutes KVI Engine…" at bounding box center [690, 327] width 1381 height 655
select select "margin"
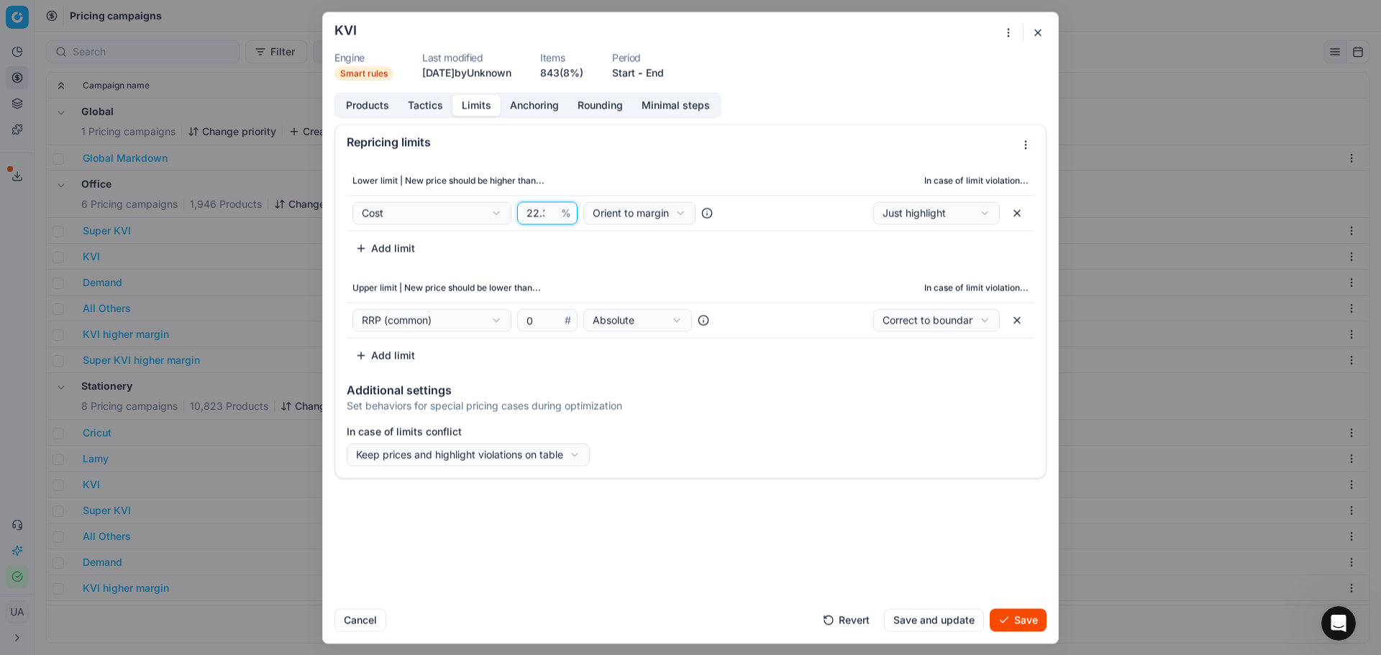
click at [537, 214] on input "22.3" at bounding box center [541, 213] width 35 height 22
type input "30"
drag, startPoint x: 1026, startPoint y: 618, endPoint x: 944, endPoint y: 620, distance: 81.3
click at [944, 620] on div "Revert Save and update Save" at bounding box center [930, 620] width 232 height 23
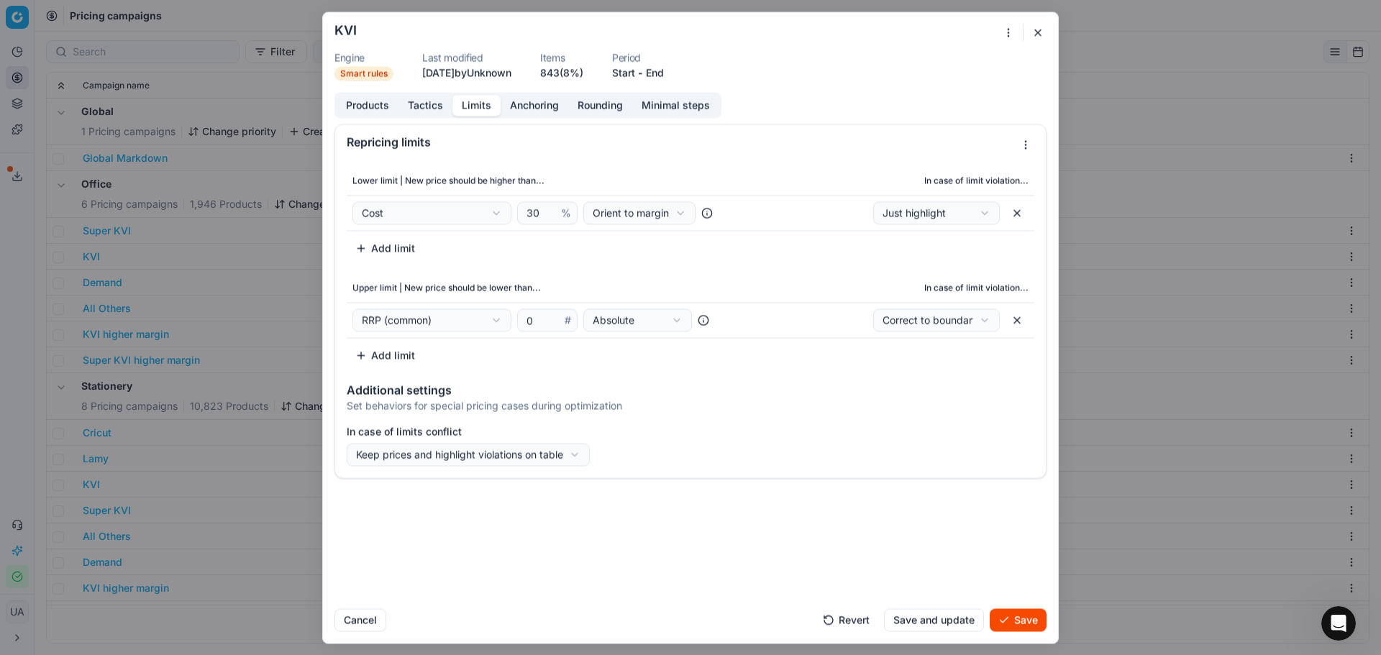
click at [944, 620] on button "Save and update" at bounding box center [934, 620] width 100 height 23
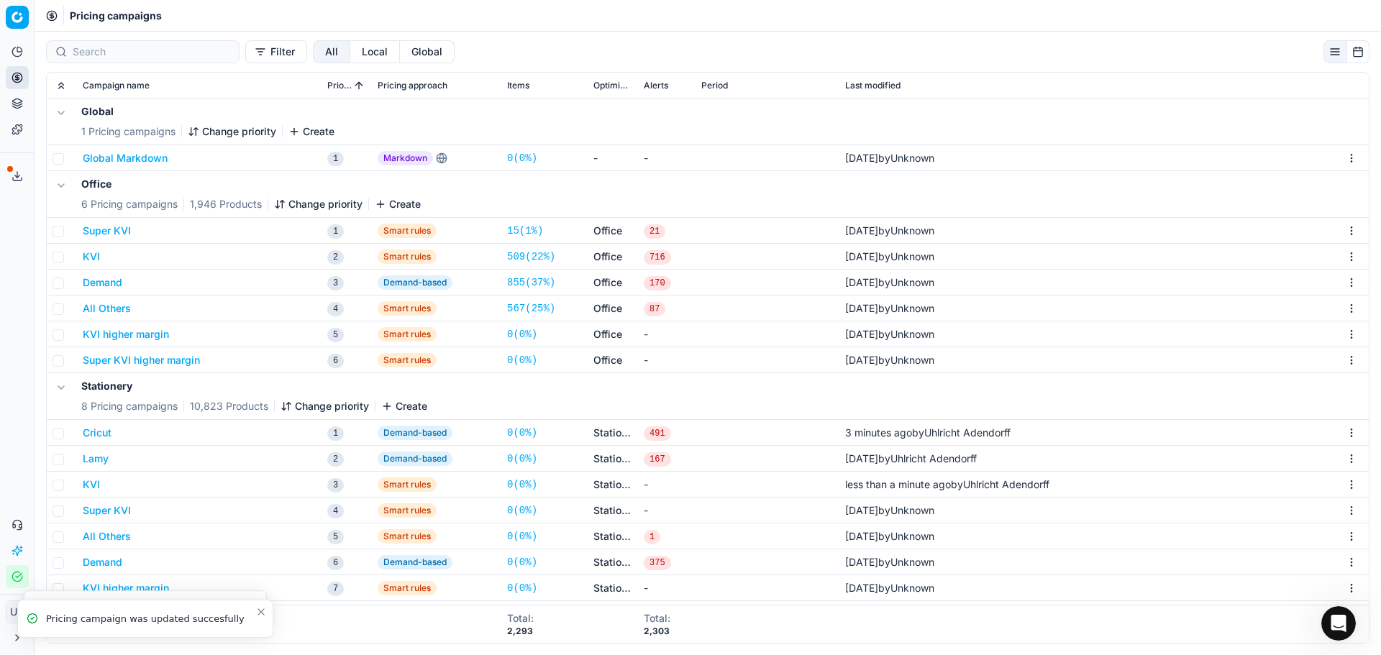
click at [108, 514] on button "Super KVI" at bounding box center [107, 511] width 48 height 14
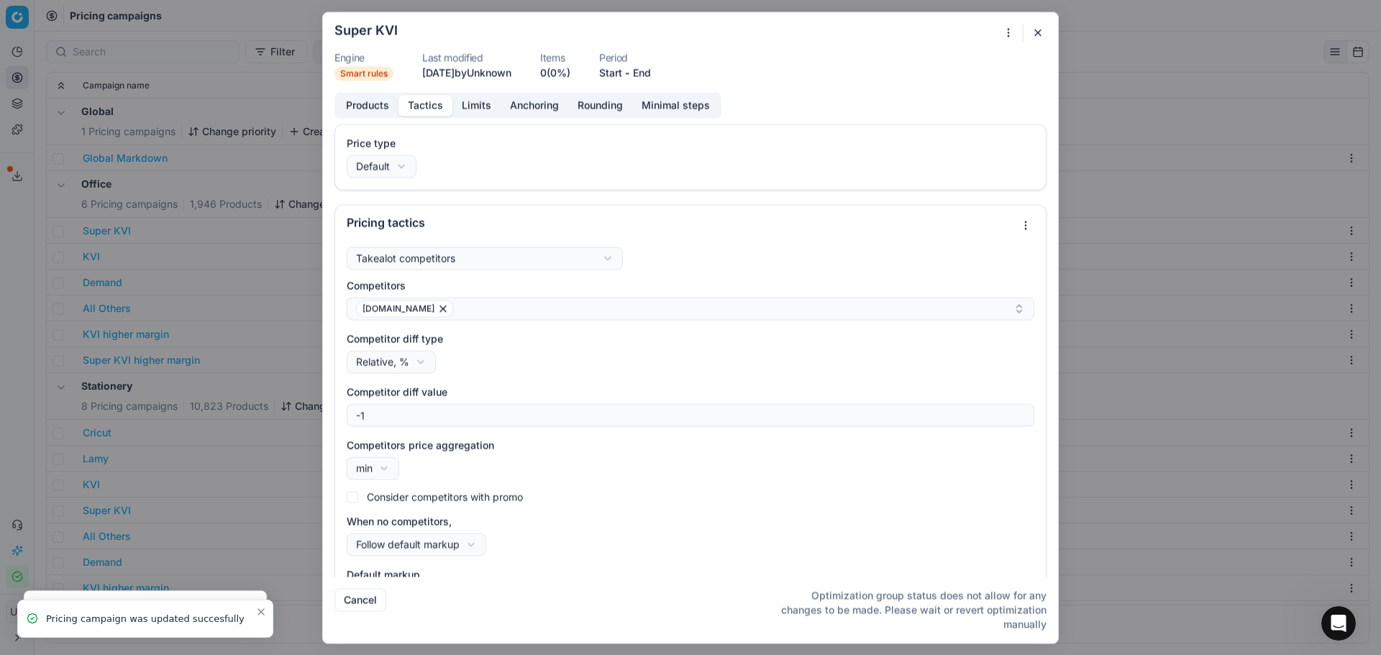
click at [437, 108] on button "Tactics" at bounding box center [426, 105] width 54 height 21
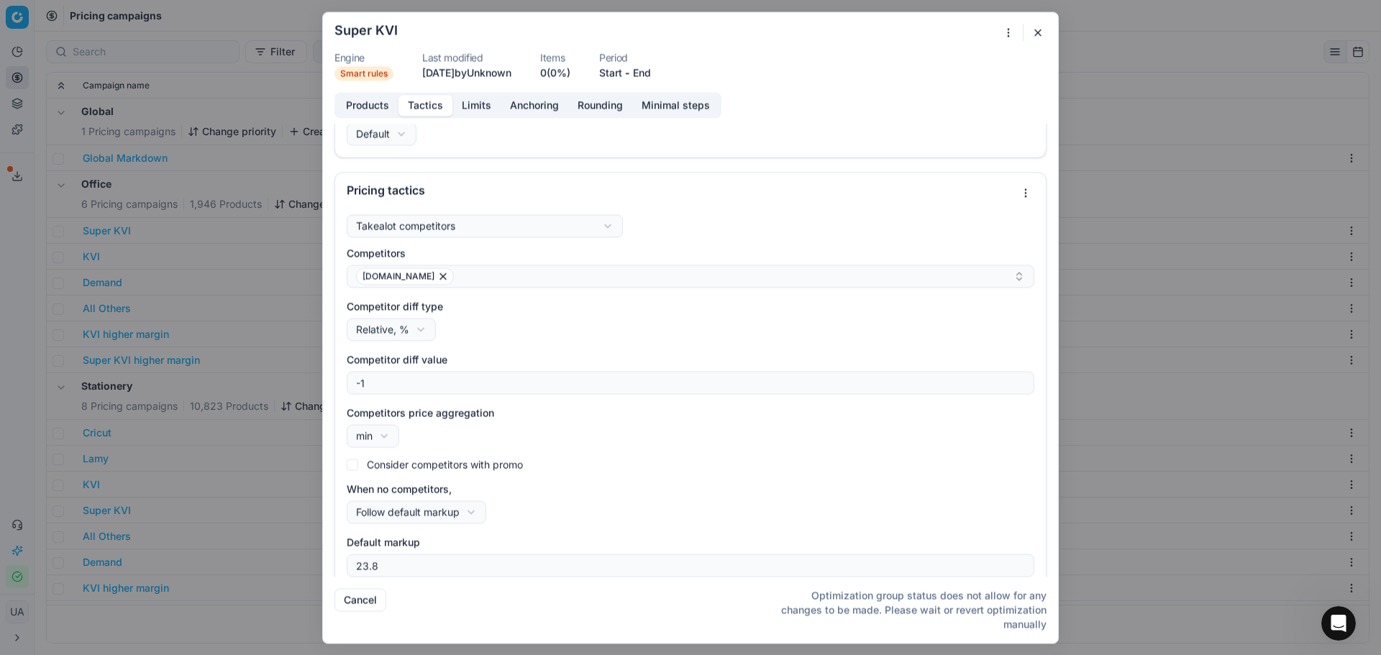
scroll to position [45, 0]
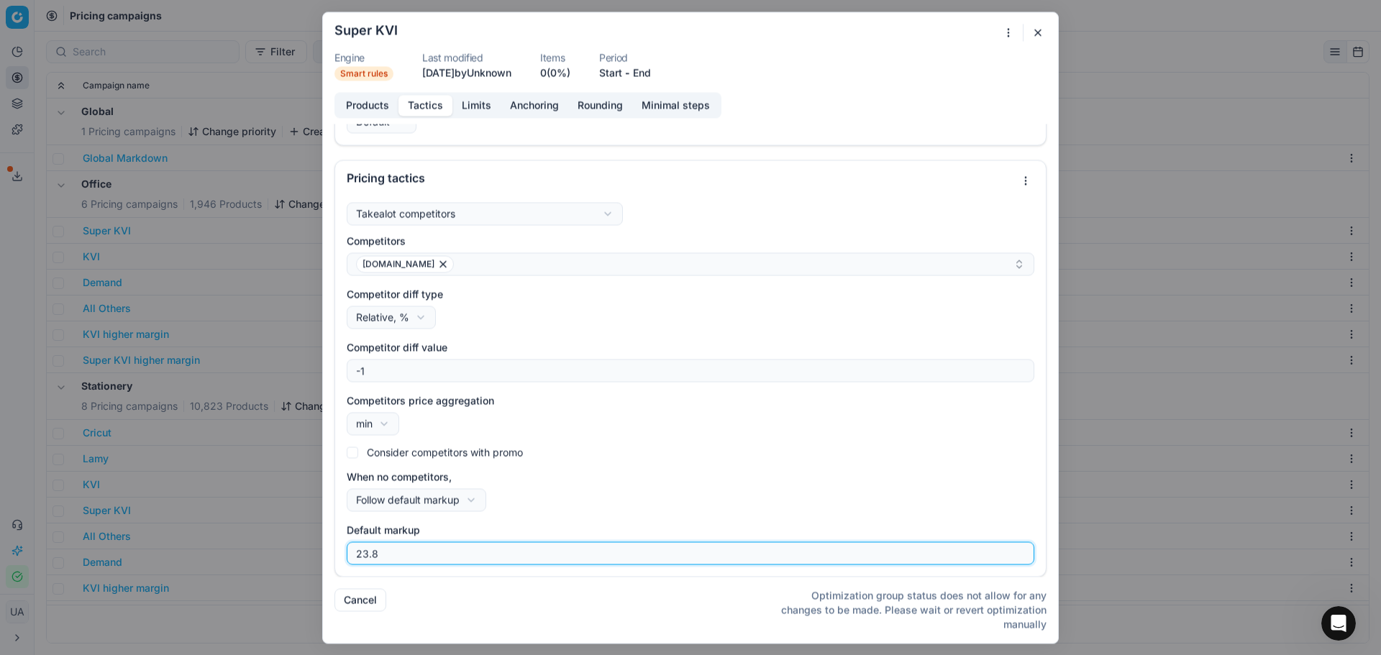
click at [426, 555] on input "23.8" at bounding box center [690, 553] width 675 height 22
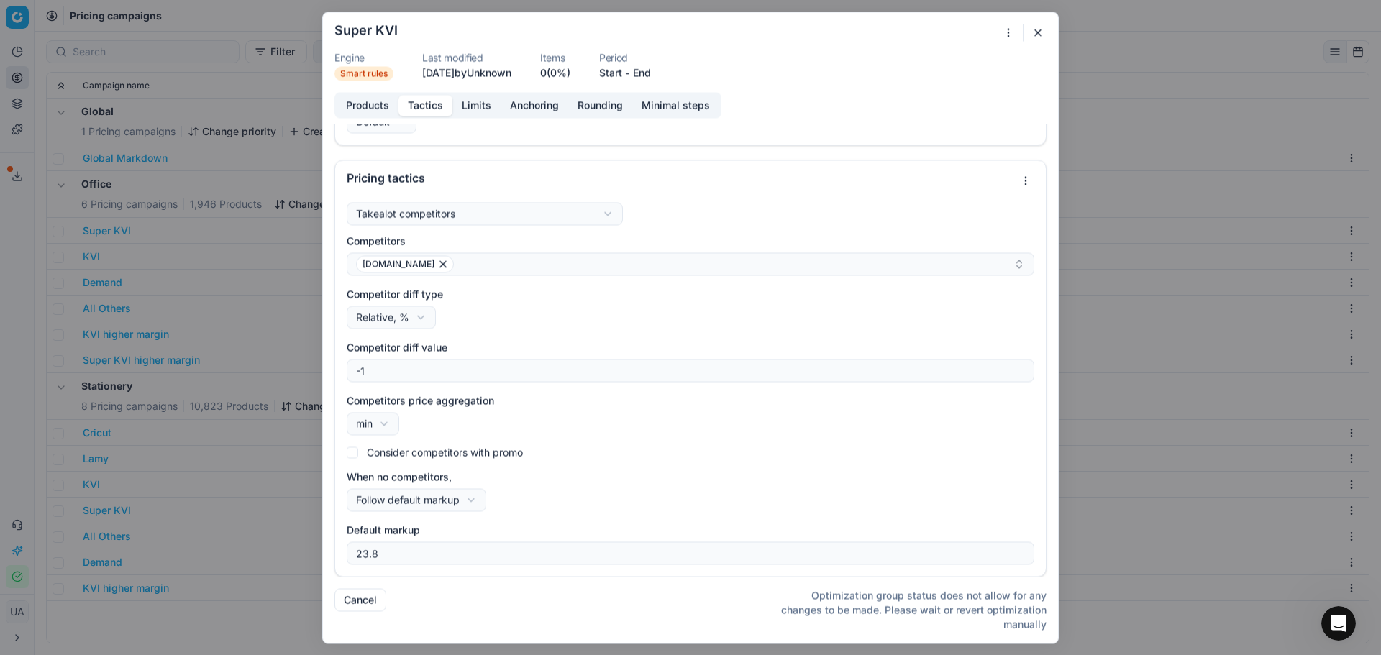
click at [483, 121] on div "Products Tactics Limits Anchoring Rounding Minimal steps Price type Default Def…" at bounding box center [690, 334] width 735 height 485
click at [483, 112] on button "Limits" at bounding box center [476, 105] width 48 height 21
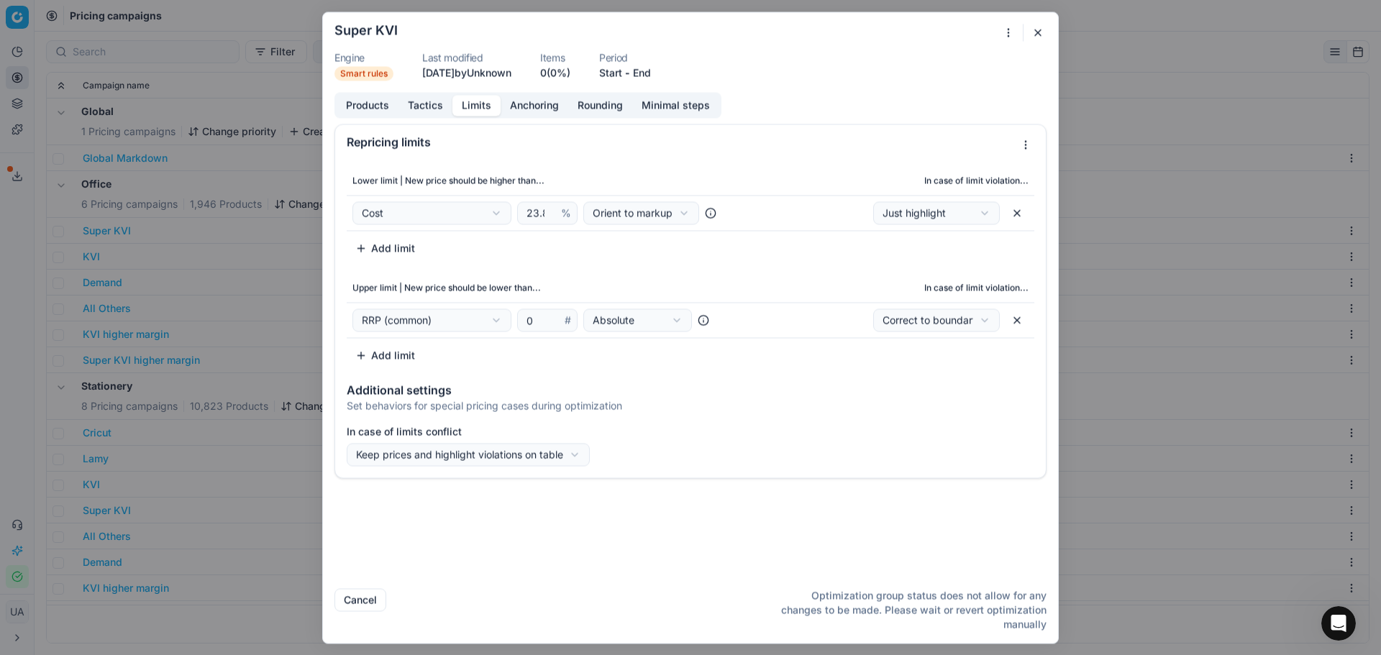
click at [532, 224] on td "Cost Cost Cost without VAT Current price Current promo price RRP (common) Max C…" at bounding box center [547, 212] width 401 height 35
click at [635, 227] on td "Cost Cost Cost without VAT Current price Current promo price RRP (common) Max C…" at bounding box center [547, 212] width 401 height 35
click at [640, 222] on div "We are saving PC settings. Please wait, it should take a few minutes Super KVI …" at bounding box center [690, 327] width 1381 height 655
select select "margin"
drag, startPoint x: 649, startPoint y: 263, endPoint x: 601, endPoint y: 242, distance: 51.6
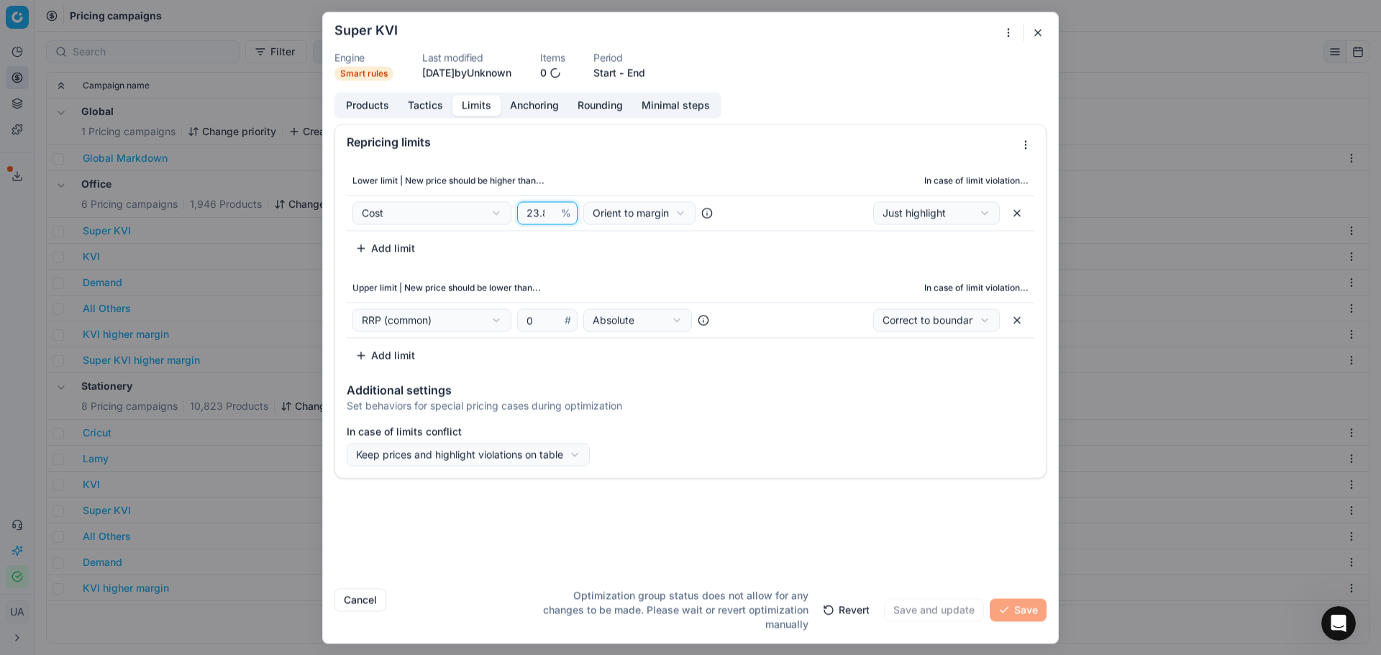
click at [533, 217] on input "23.8" at bounding box center [541, 213] width 35 height 22
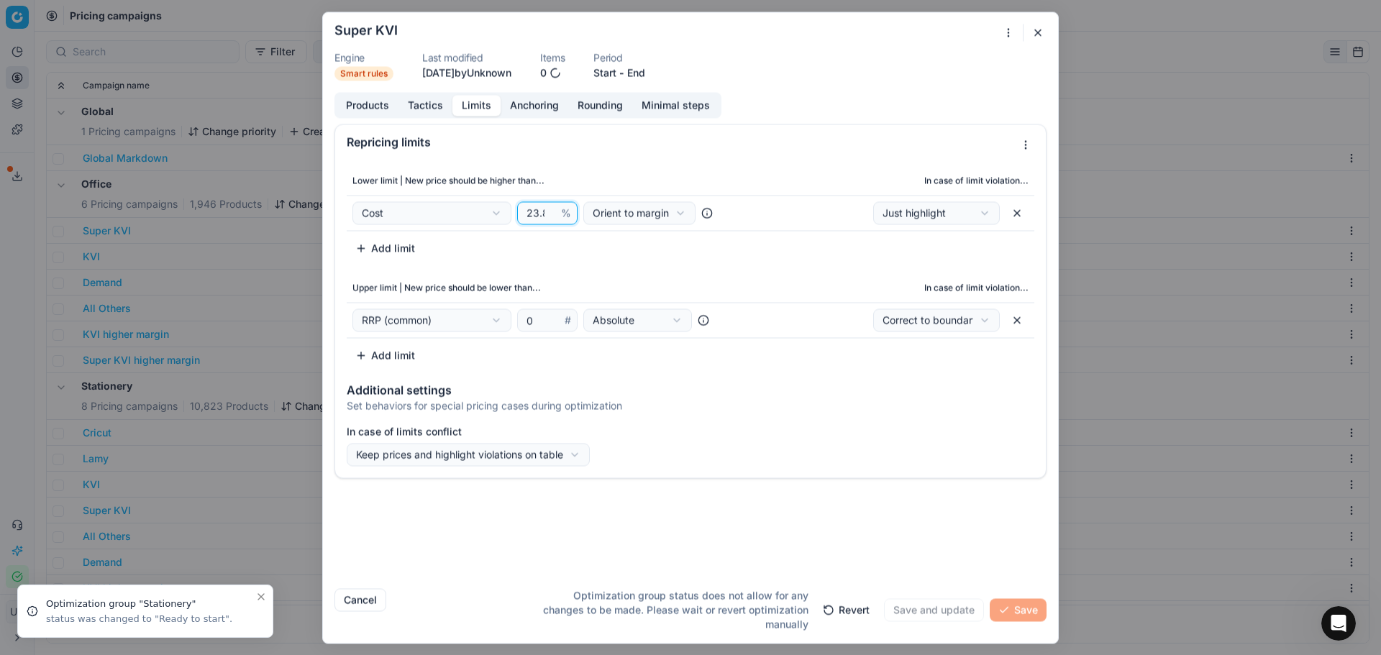
click at [533, 217] on input "23.8" at bounding box center [541, 213] width 35 height 22
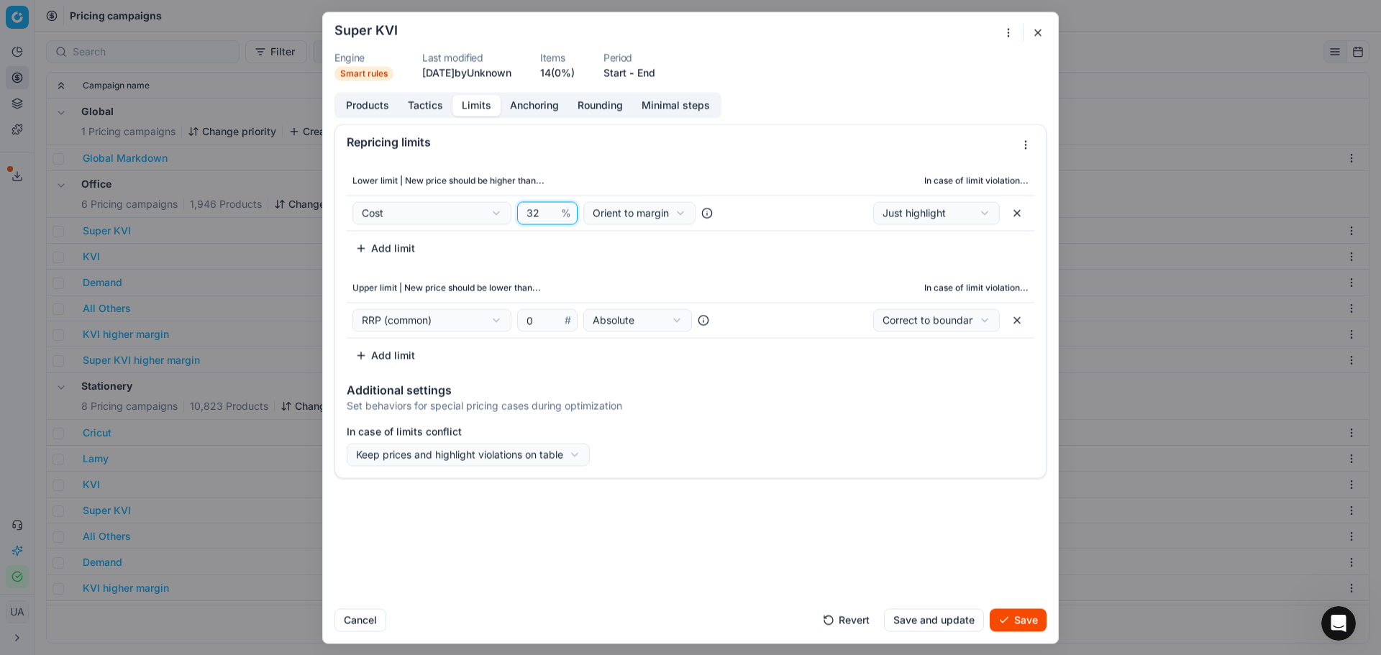
type input "32"
click at [951, 614] on button "Save and update" at bounding box center [934, 620] width 100 height 23
click at [951, 614] on div "We are saving PC settings. Please wait, it should take a few minutes" at bounding box center [690, 327] width 735 height 631
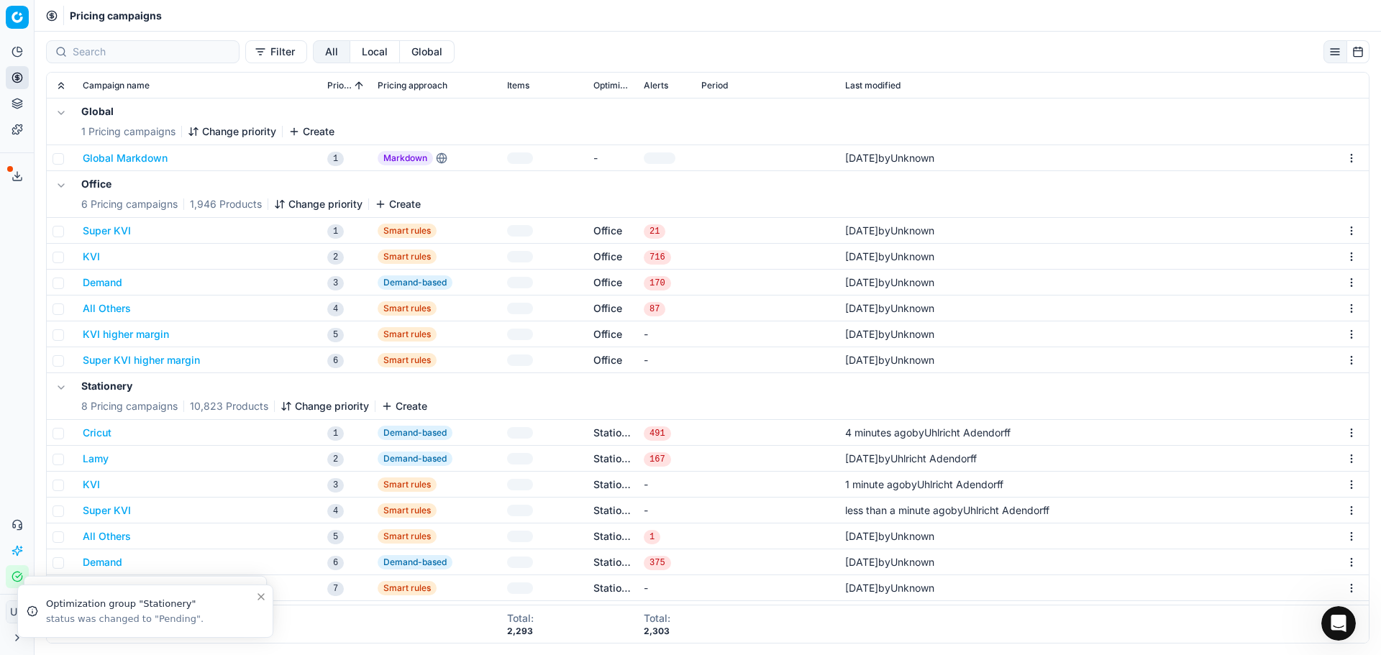
click at [121, 517] on button "Super KVI" at bounding box center [107, 511] width 48 height 14
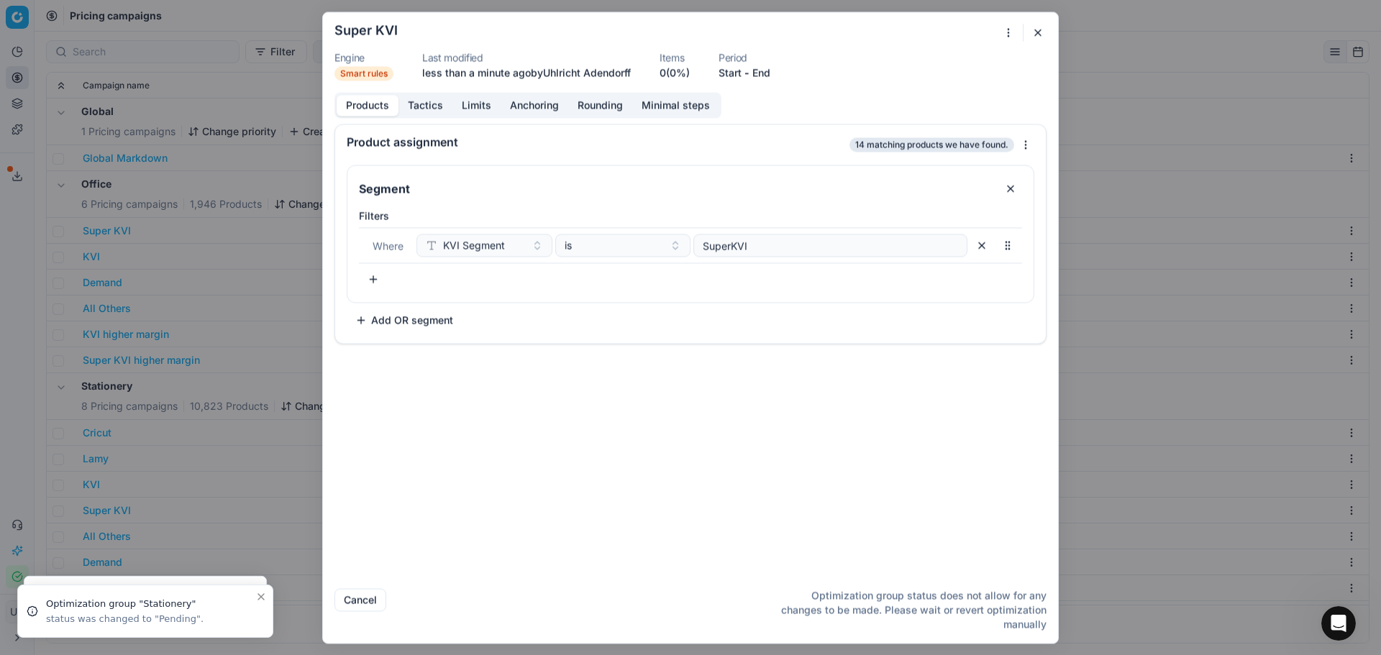
click at [414, 101] on button "Tactics" at bounding box center [426, 105] width 54 height 21
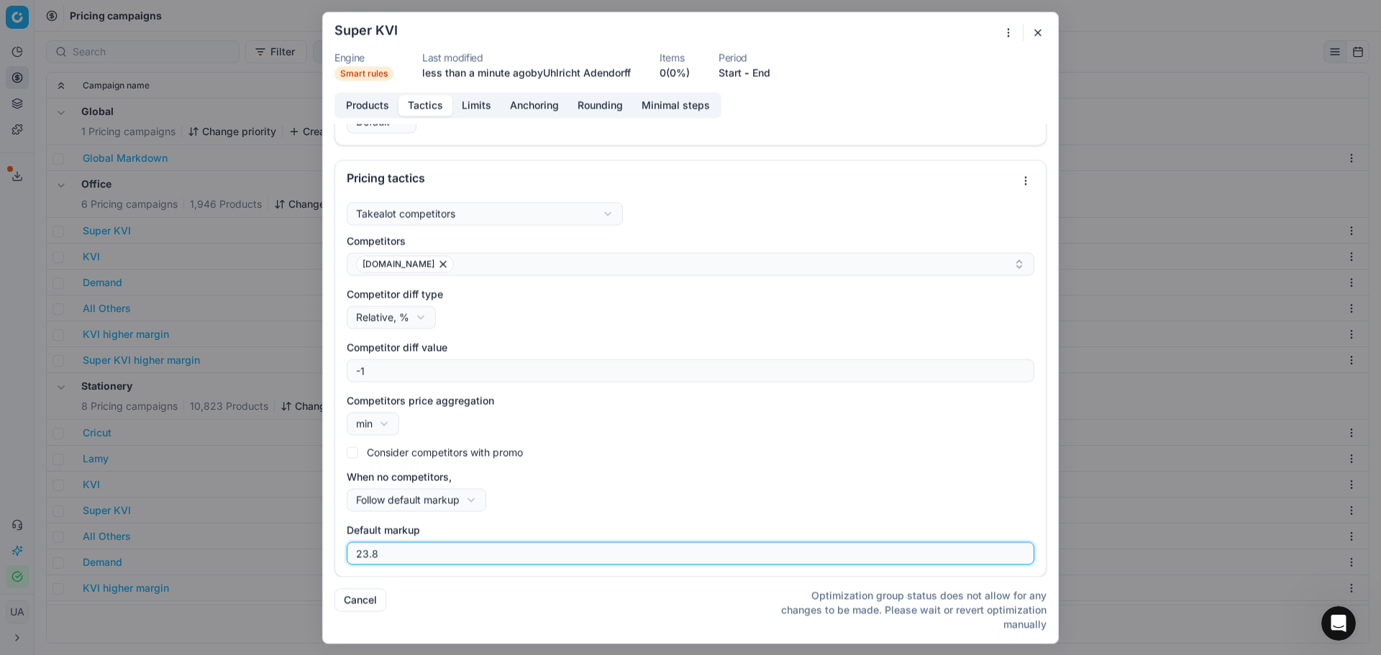
click at [437, 553] on input "23.8" at bounding box center [690, 553] width 675 height 22
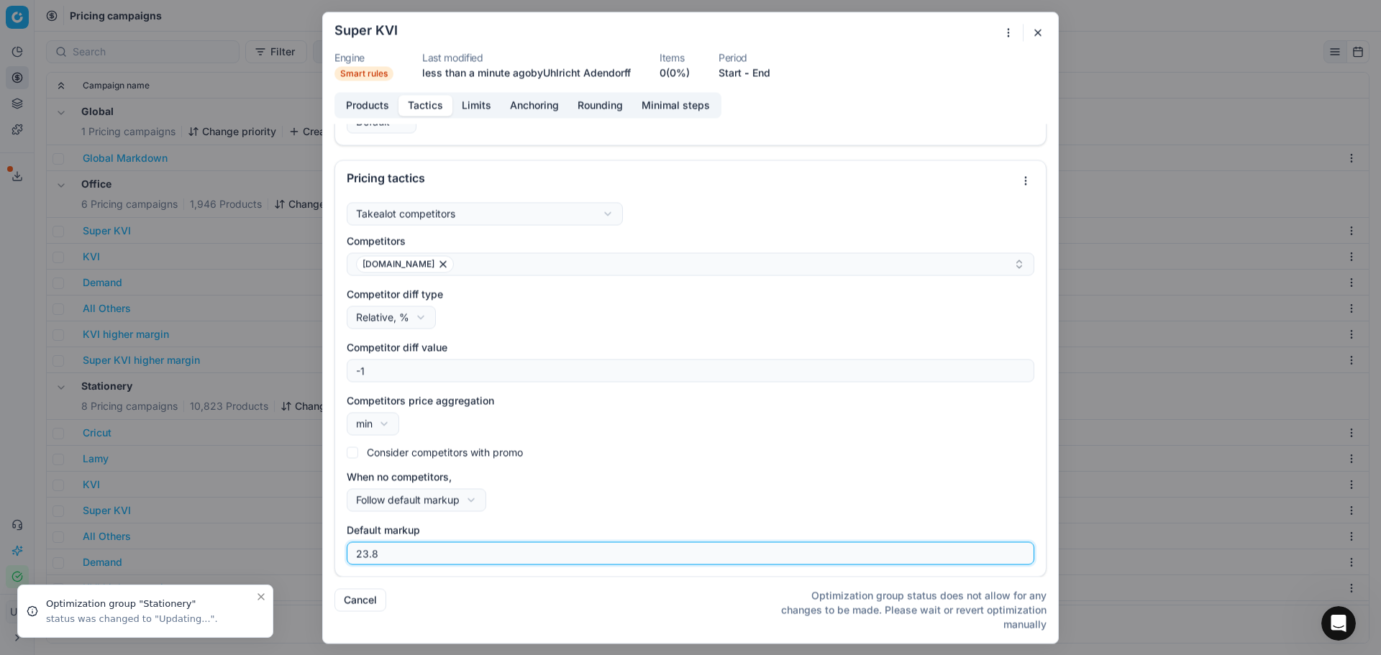
click at [437, 554] on input "23.8" at bounding box center [690, 553] width 675 height 22
click at [441, 554] on input "23.8" at bounding box center [690, 553] width 675 height 22
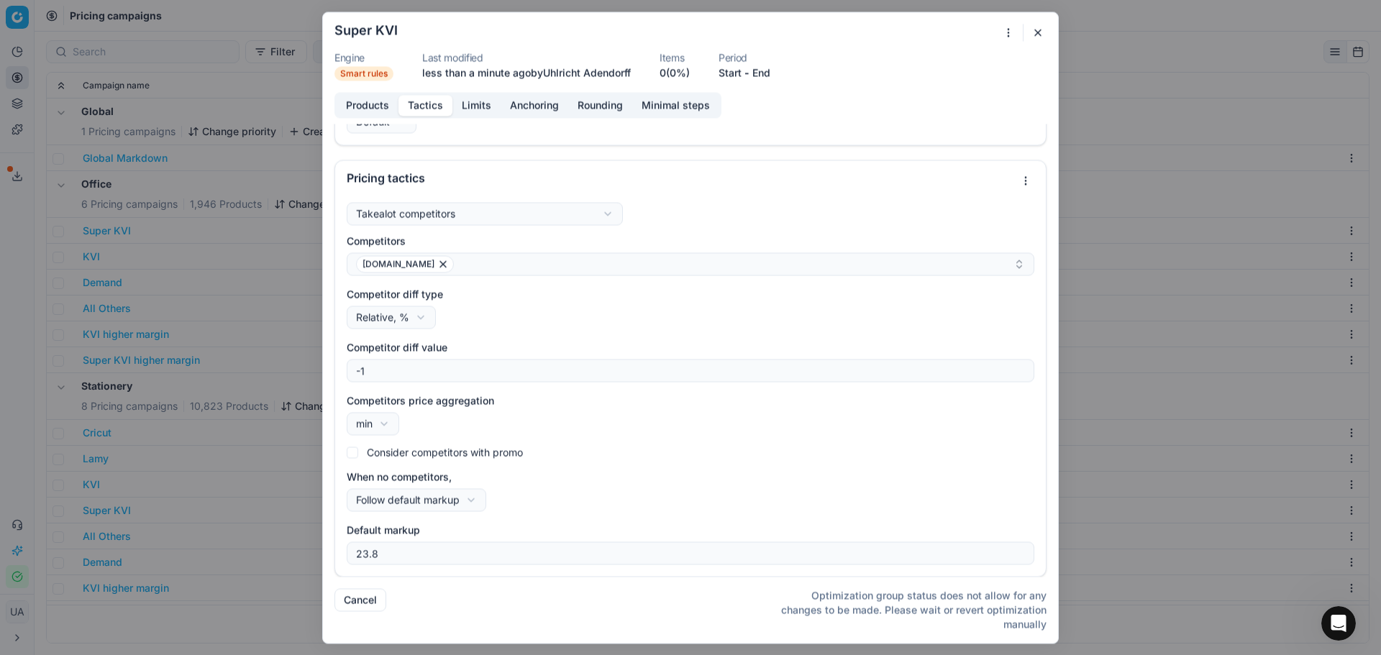
click at [214, 427] on div "We are saving PC settings. Please wait, it should take a few minutes Super KVI …" at bounding box center [690, 327] width 1381 height 655
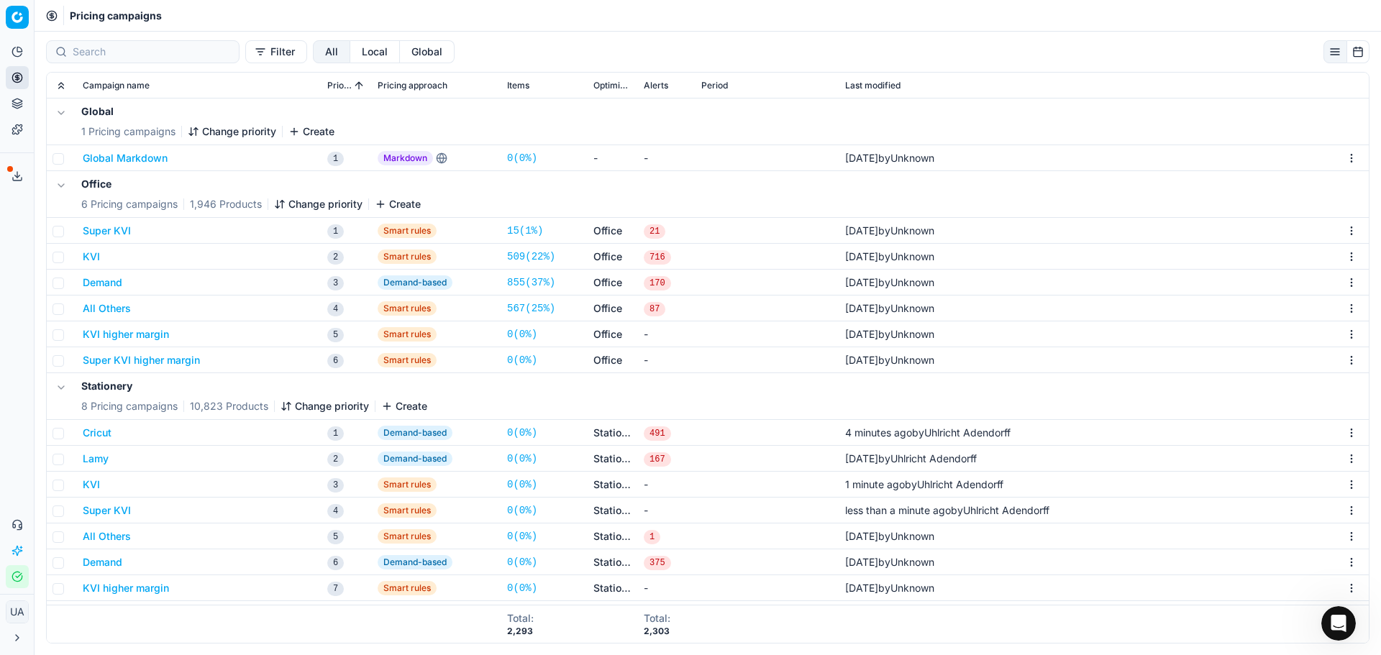
click at [107, 563] on button "Demand" at bounding box center [103, 562] width 40 height 14
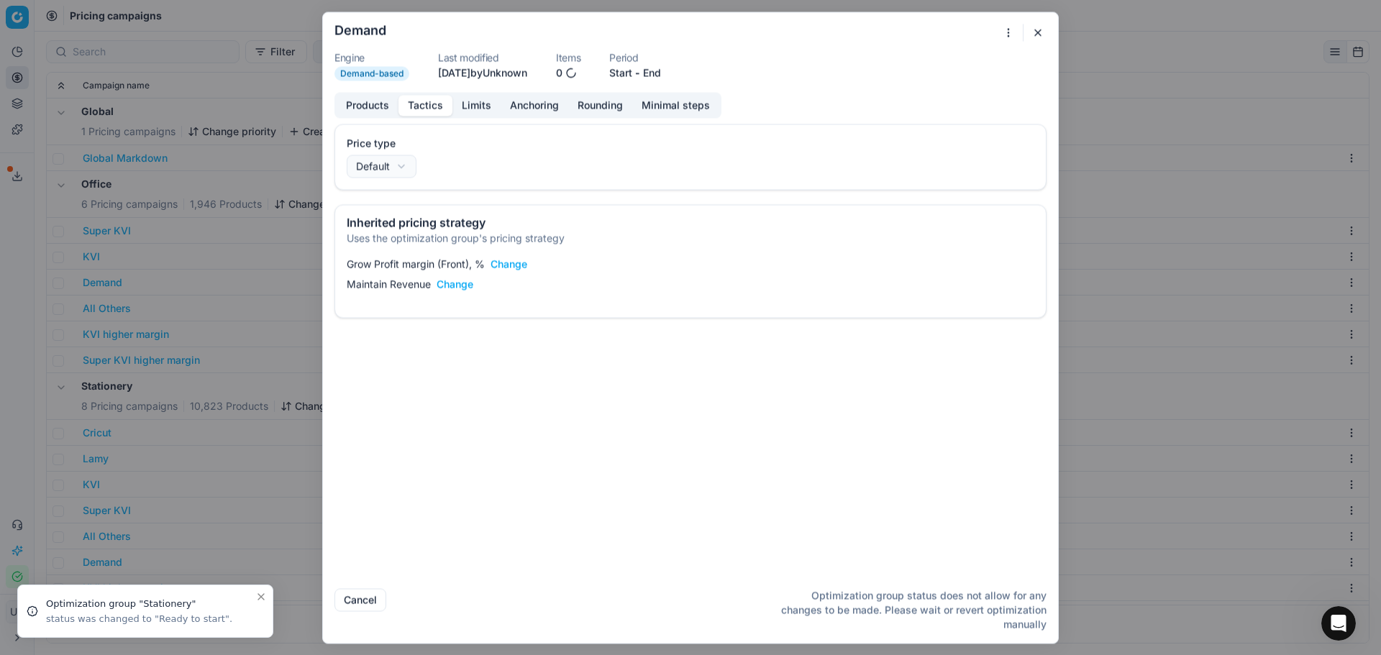
click at [438, 107] on button "Tactics" at bounding box center [426, 105] width 54 height 21
click at [488, 97] on button "Limits" at bounding box center [476, 105] width 48 height 21
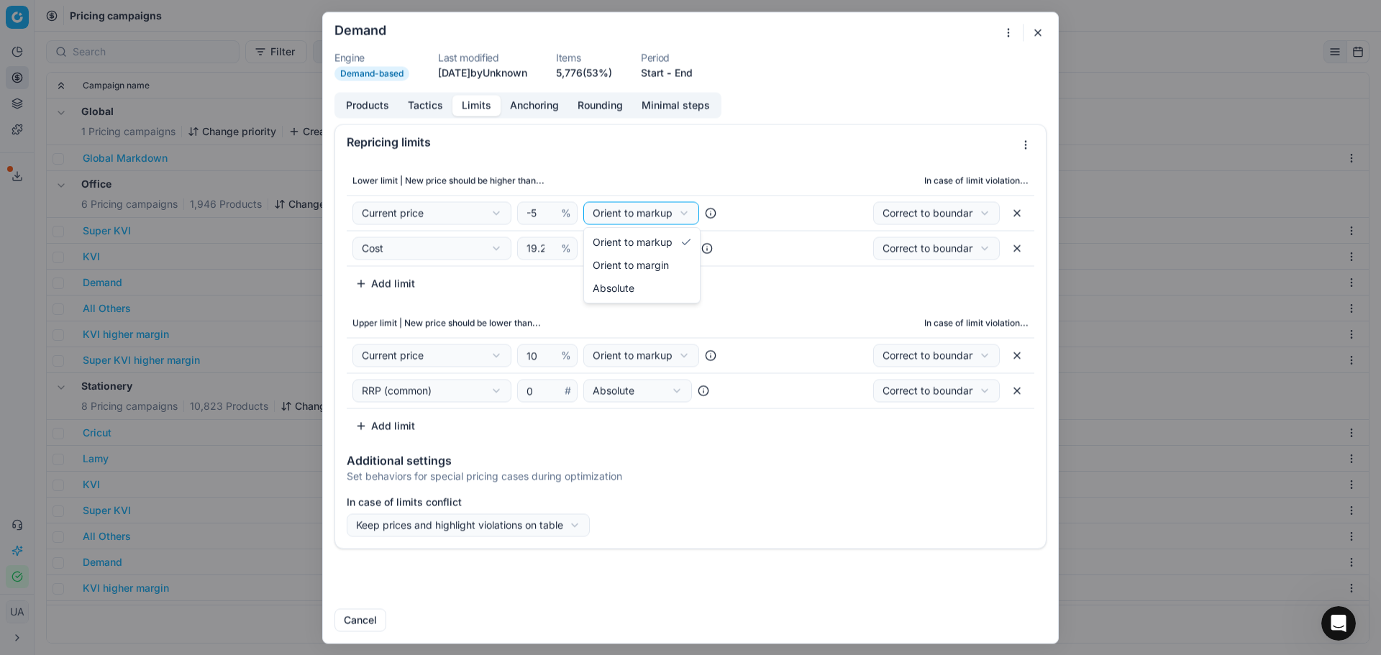
click at [609, 215] on div "We are saving PC settings. Please wait, it should take a few minutes Demand Eng…" at bounding box center [690, 327] width 1381 height 655
select select "margin"
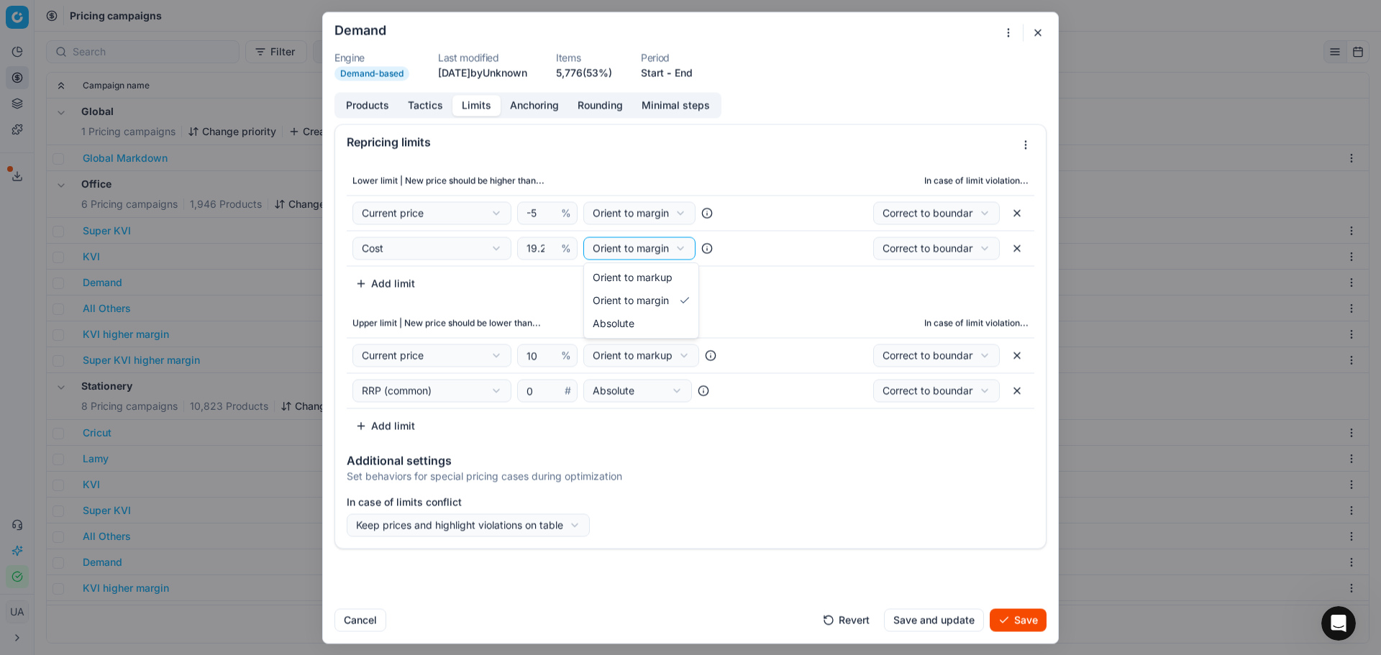
click at [626, 244] on div "We are saving PC settings. Please wait, it should take a few minutes Demand Eng…" at bounding box center [690, 327] width 1381 height 655
drag, startPoint x: 656, startPoint y: 307, endPoint x: 618, endPoint y: 294, distance: 40.3
click at [547, 249] on input "18.23" at bounding box center [541, 248] width 35 height 22
click at [547, 249] on input "17.23" at bounding box center [541, 248] width 35 height 22
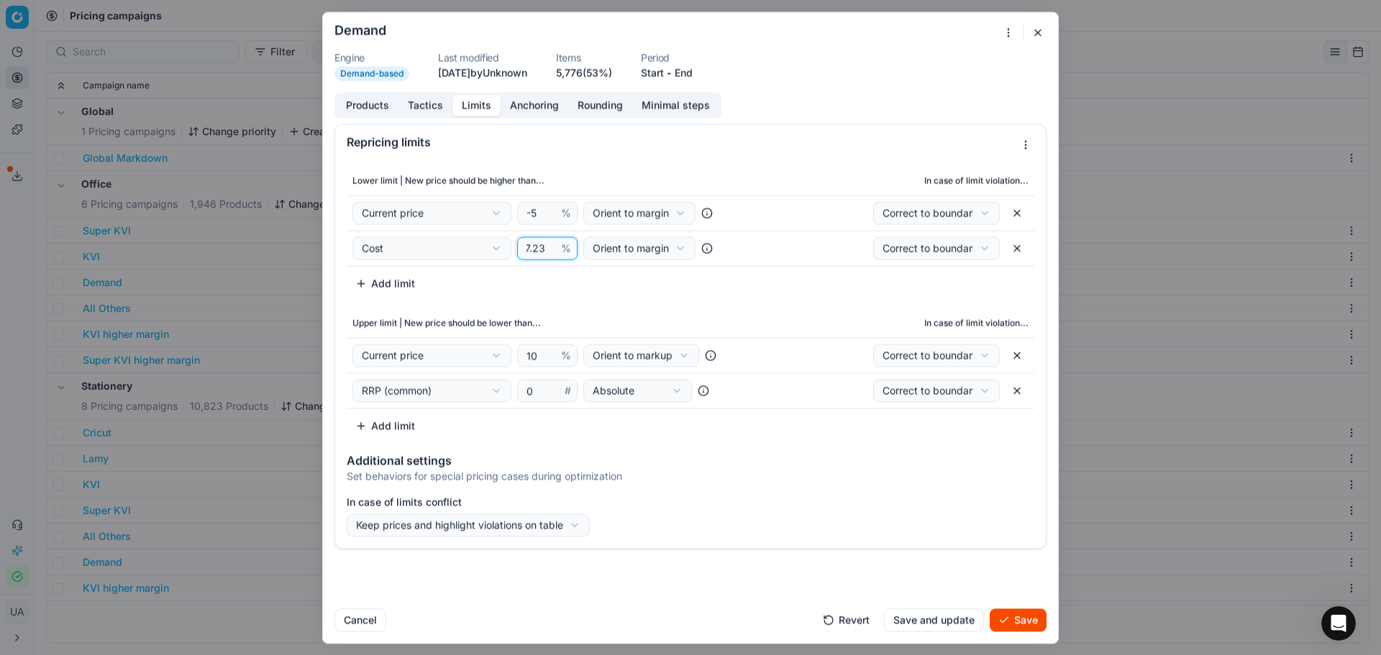
click at [542, 249] on input "17.23" at bounding box center [541, 248] width 35 height 22
click at [541, 249] on input "17.23" at bounding box center [541, 248] width 35 height 22
type input "3"
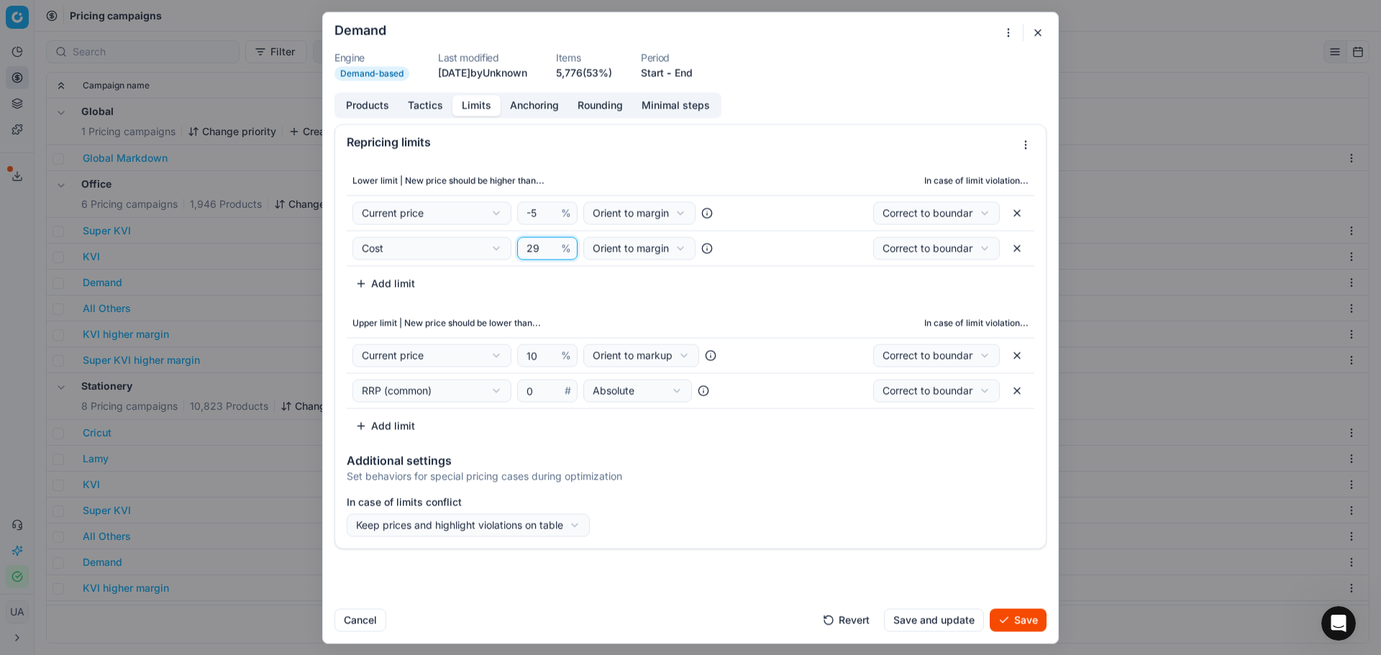
type input "29"
click at [619, 360] on div "We are saving PC settings. Please wait, it should take a few minutes Demand Eng…" at bounding box center [690, 327] width 1381 height 655
select select "margin"
drag, startPoint x: 655, startPoint y: 409, endPoint x: 545, endPoint y: 360, distance: 119.5
click at [538, 358] on input "10" at bounding box center [541, 356] width 35 height 22
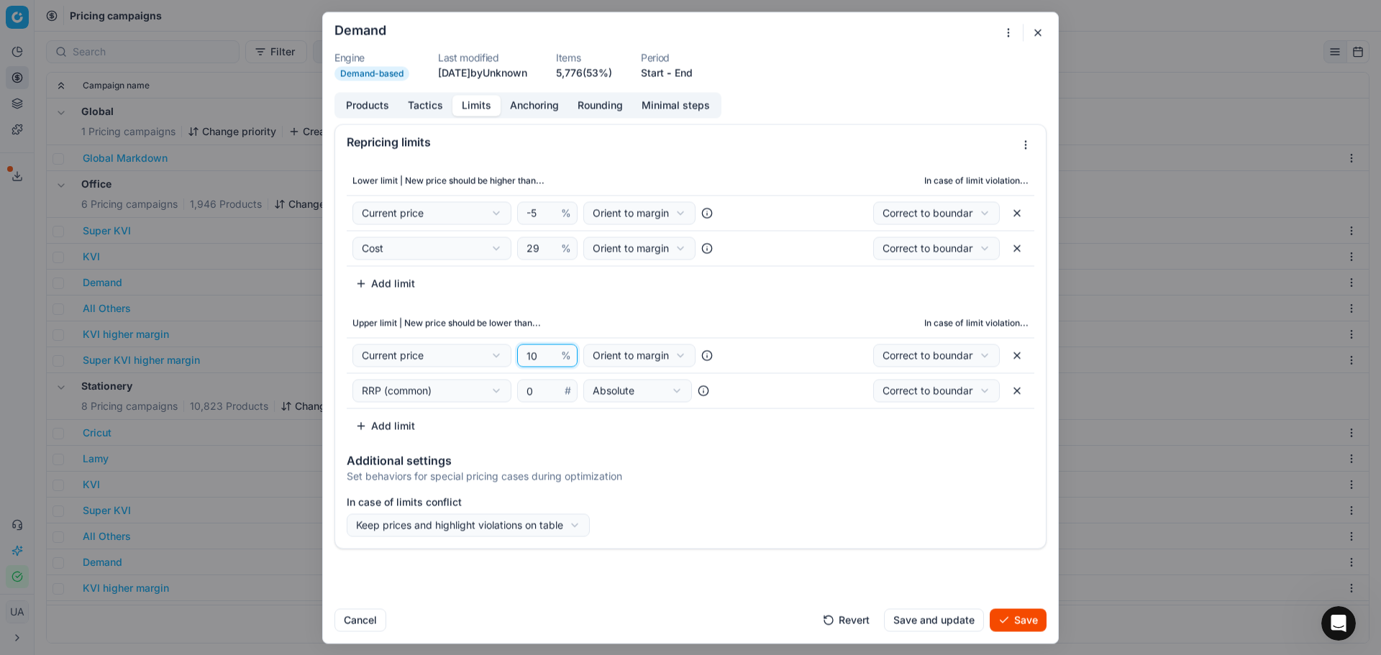
click at [538, 358] on input "10" at bounding box center [541, 356] width 35 height 22
drag, startPoint x: 538, startPoint y: 358, endPoint x: 507, endPoint y: 354, distance: 31.1
click at [509, 357] on div "Current price Cost Cost without VAT Current price Current promo price RRP (comm…" at bounding box center [547, 355] width 390 height 23
type input "35"
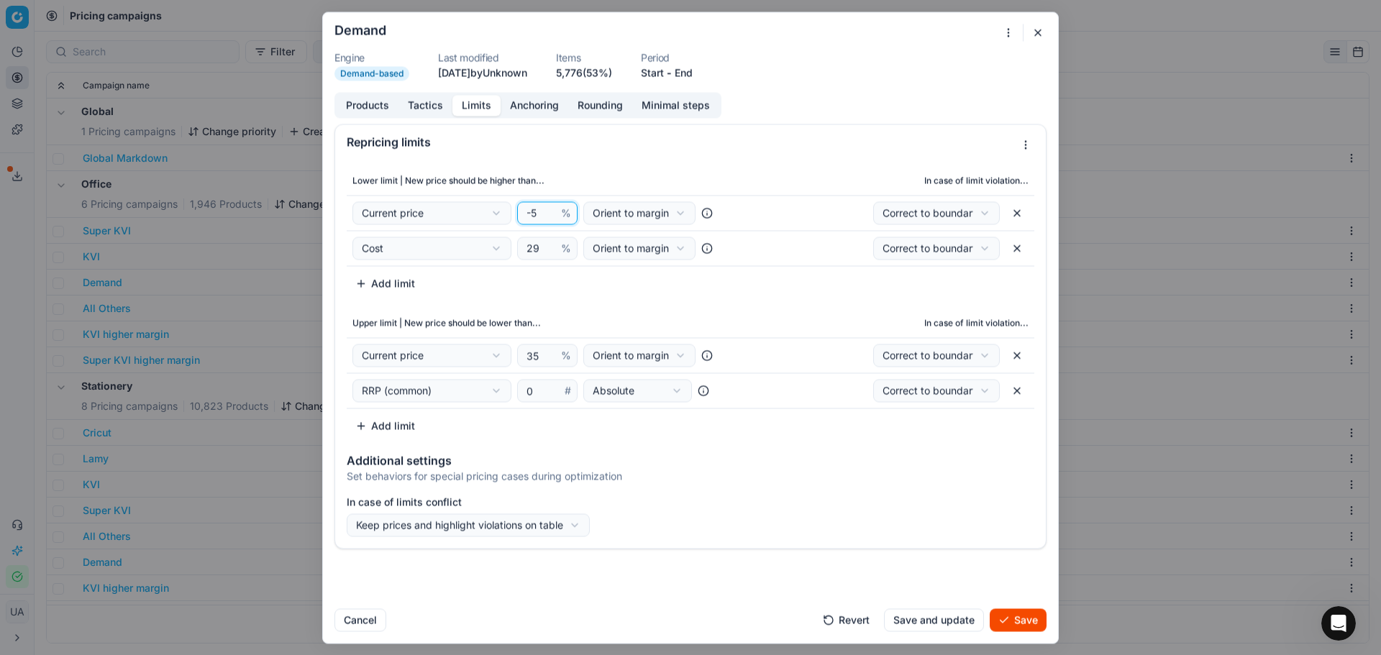
drag, startPoint x: 537, startPoint y: 205, endPoint x: 420, endPoint y: 217, distance: 117.1
click at [427, 217] on div "Current price Cost Cost without VAT Current price Current promo price RRP (comm…" at bounding box center [547, 212] width 390 height 23
type input "0"
drag, startPoint x: 977, startPoint y: 609, endPoint x: 952, endPoint y: 611, distance: 25.2
click at [964, 614] on button "Save and update" at bounding box center [934, 620] width 100 height 23
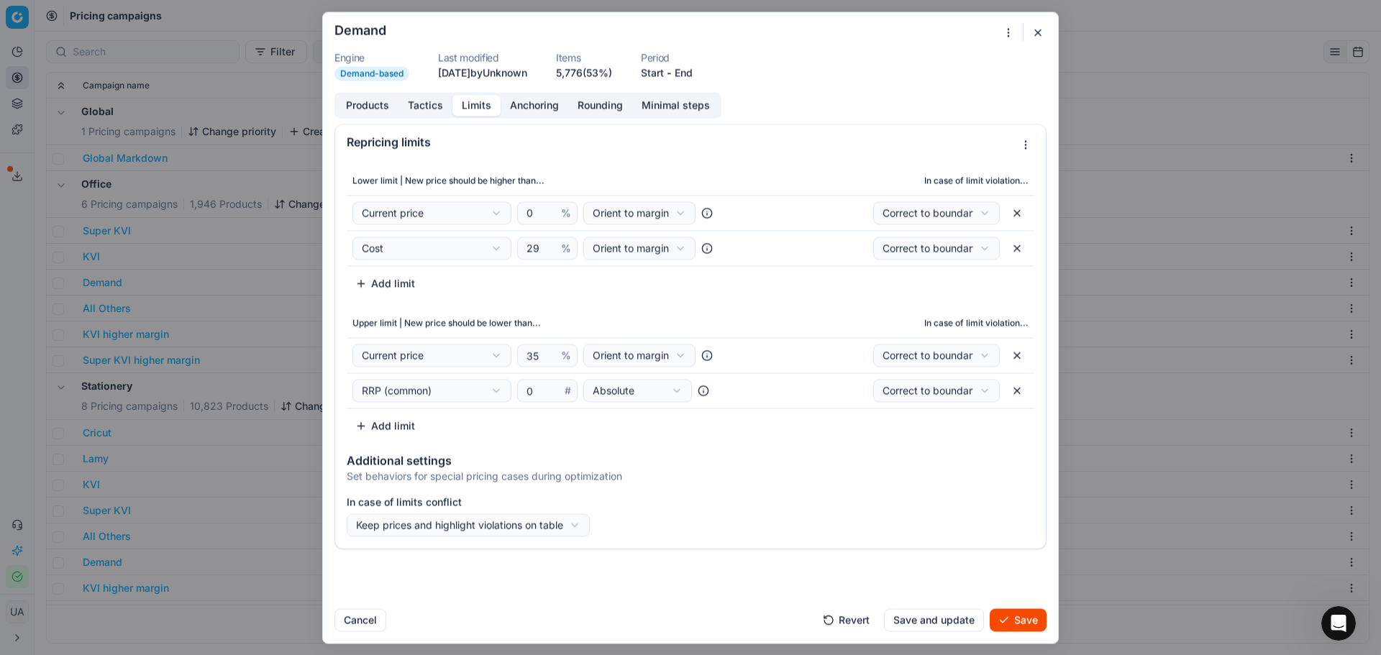
click at [952, 611] on div "We are saving PC settings. Please wait, it should take a few minutes" at bounding box center [690, 327] width 735 height 631
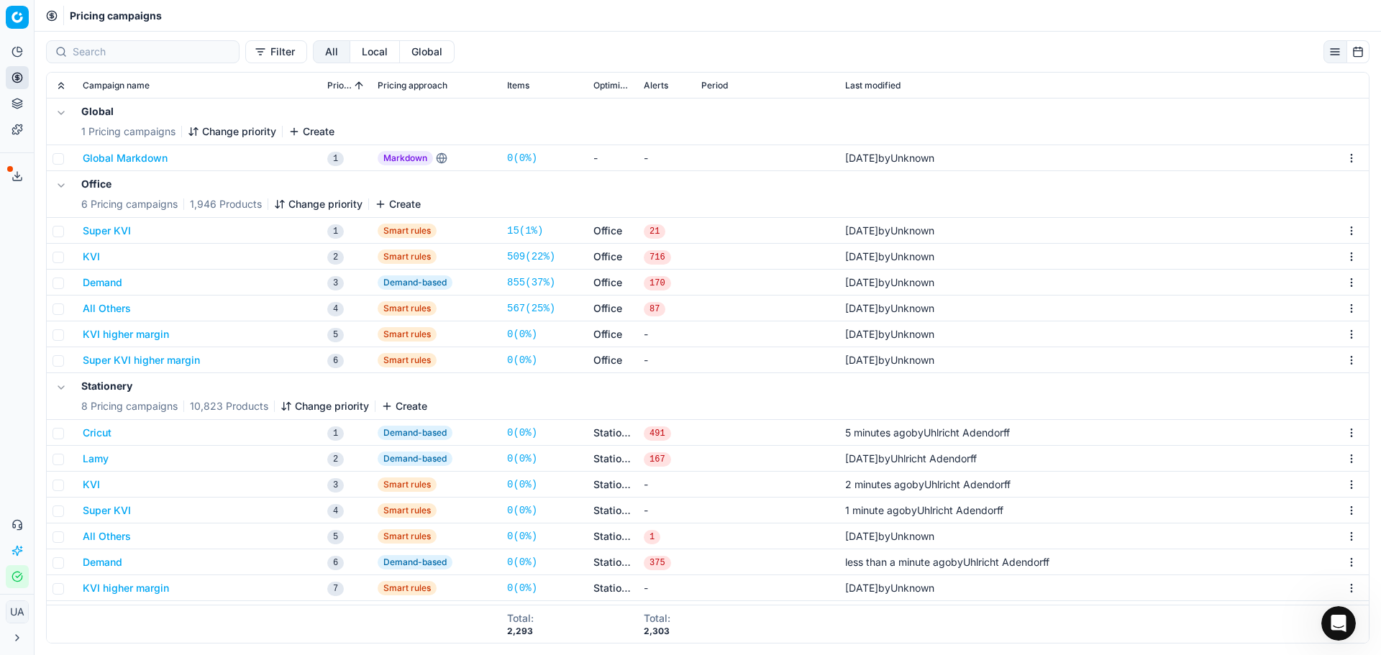
click at [111, 224] on button "Super KVI" at bounding box center [107, 231] width 48 height 14
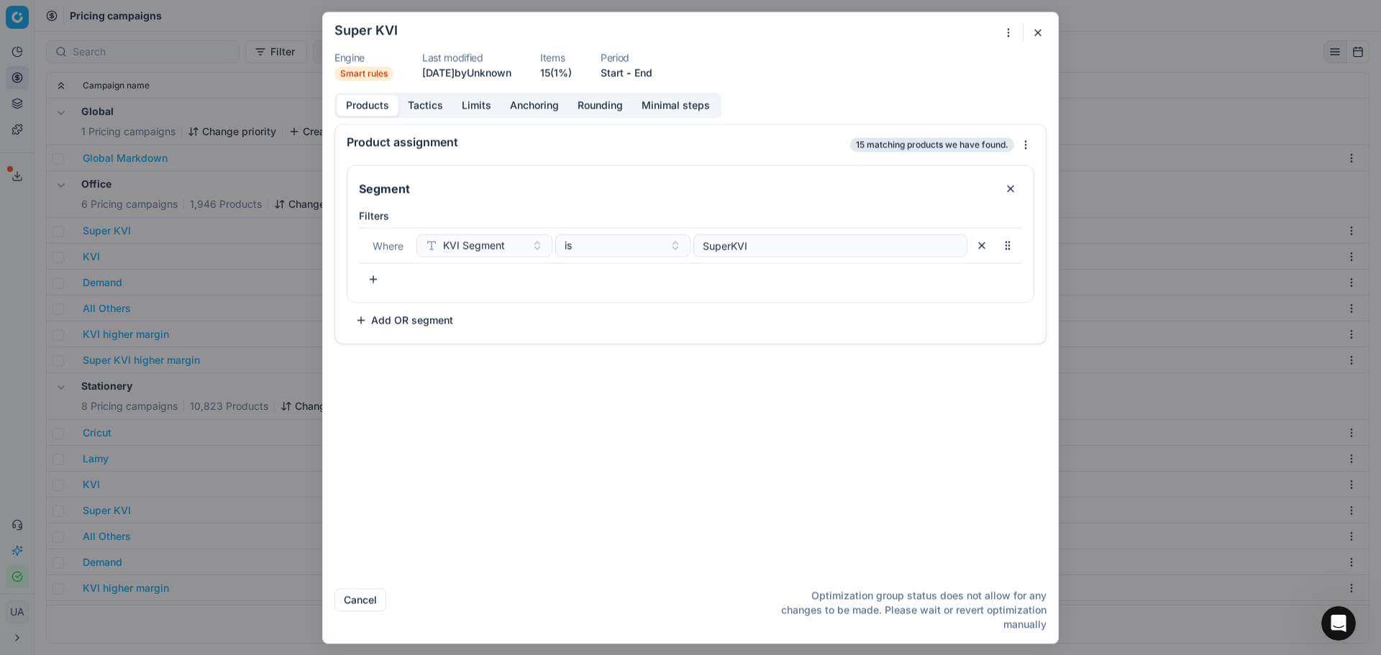
click at [428, 100] on button "Tactics" at bounding box center [426, 105] width 54 height 21
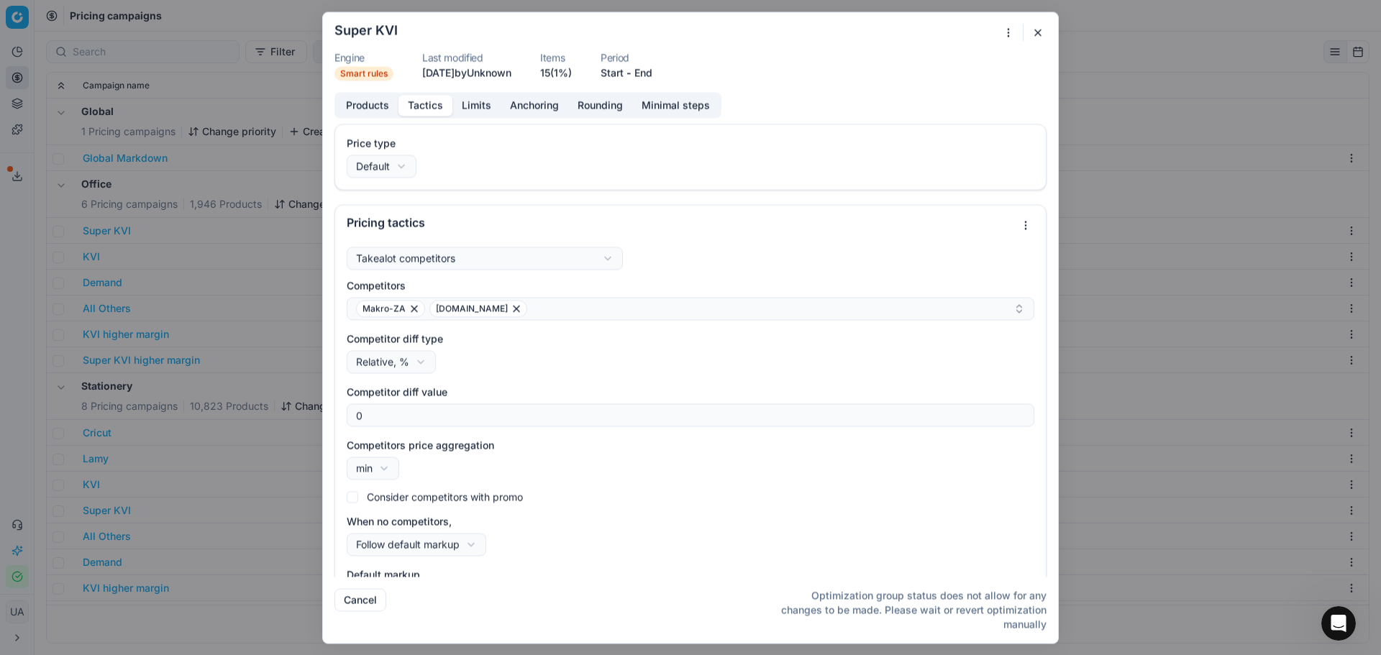
click at [476, 109] on button "Limits" at bounding box center [476, 105] width 48 height 21
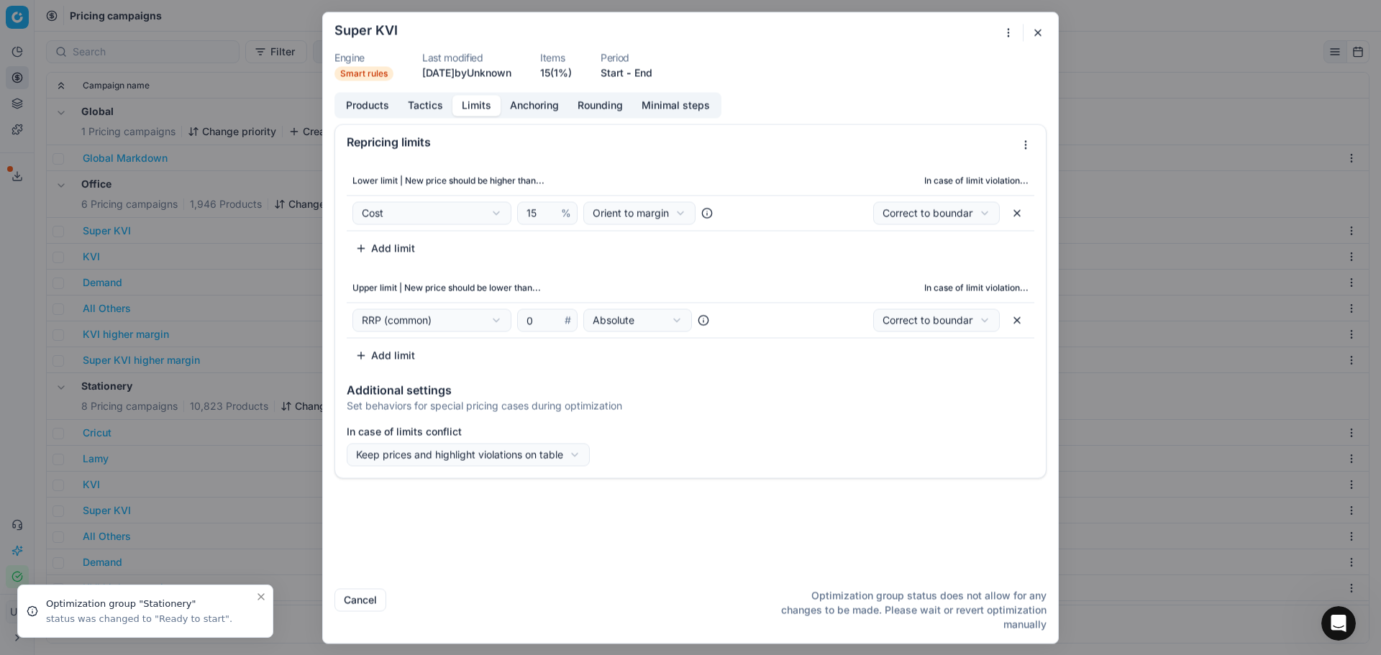
click at [258, 231] on div "We are saving PC settings. Please wait, it should take a few minutes Super KVI …" at bounding box center [690, 327] width 1381 height 655
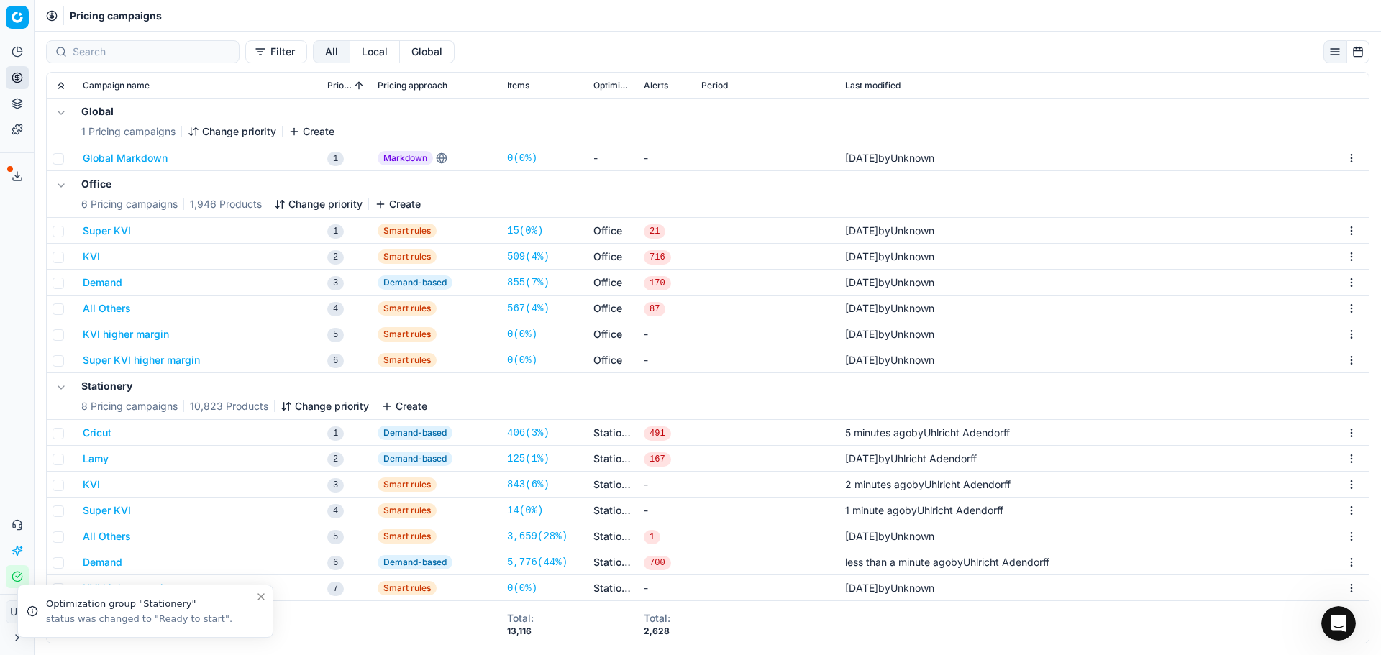
click at [91, 262] on button "KVI" at bounding box center [91, 257] width 17 height 14
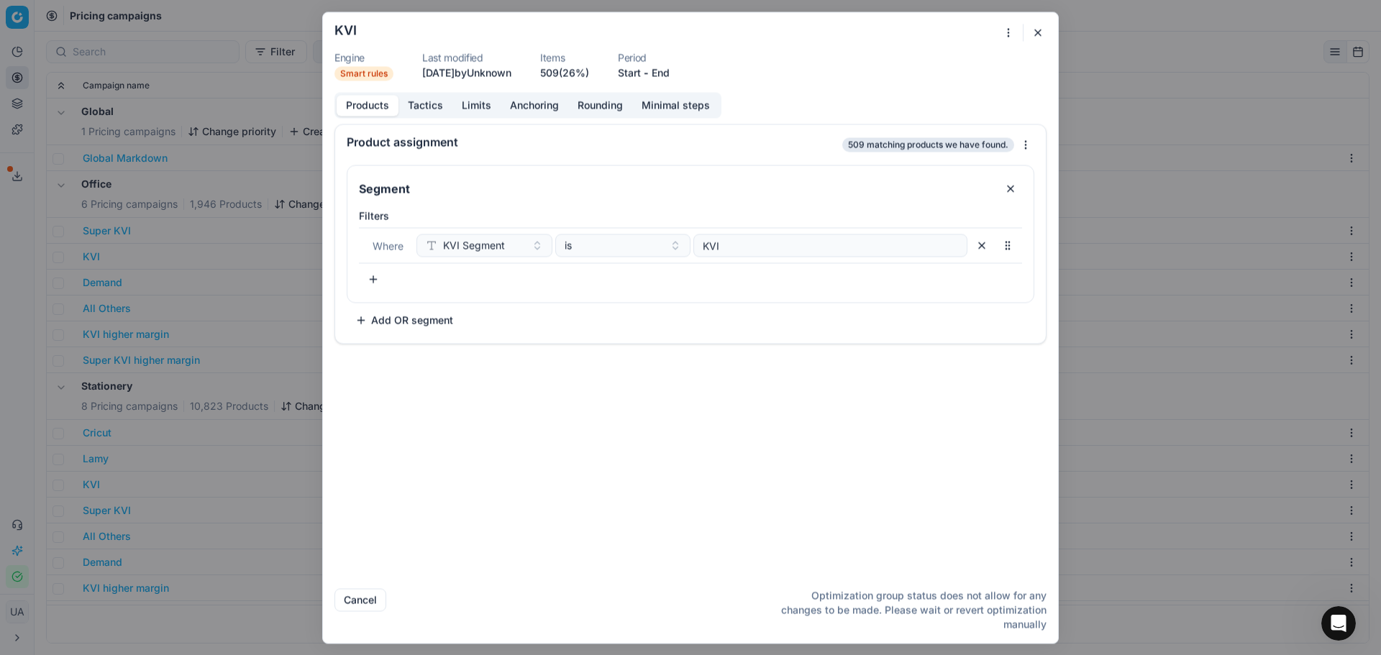
click at [470, 105] on button "Limits" at bounding box center [476, 105] width 48 height 21
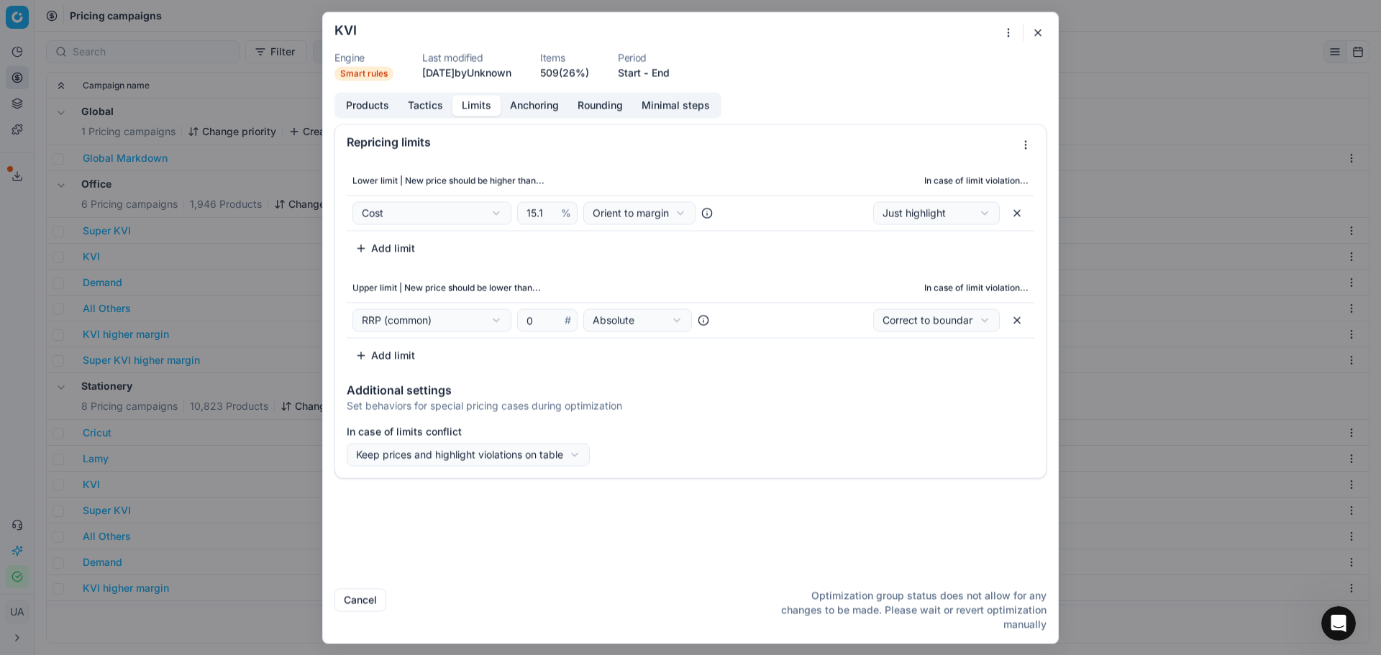
click at [124, 283] on div "We are saving PC settings. Please wait, it should take a few minutes KVI Engine…" at bounding box center [690, 327] width 1381 height 655
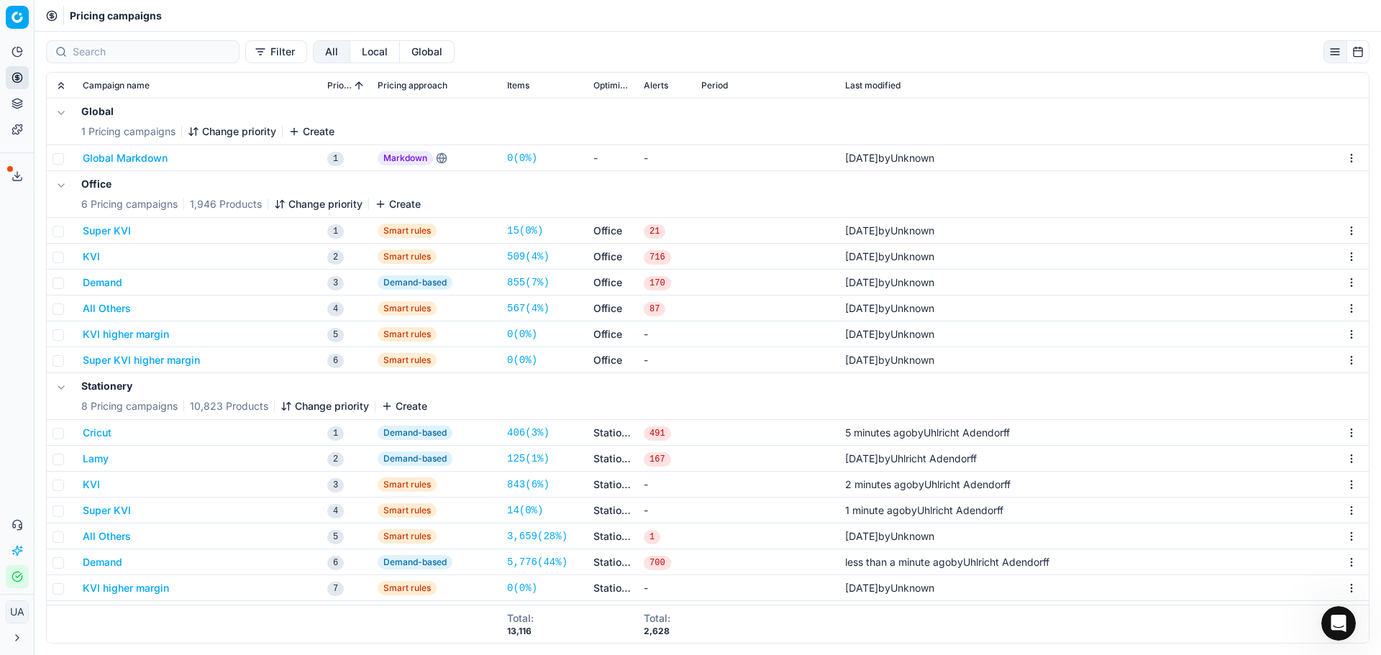
click at [122, 283] on div "Demand" at bounding box center [199, 283] width 233 height 14
click at [112, 284] on button "Demand" at bounding box center [103, 283] width 40 height 14
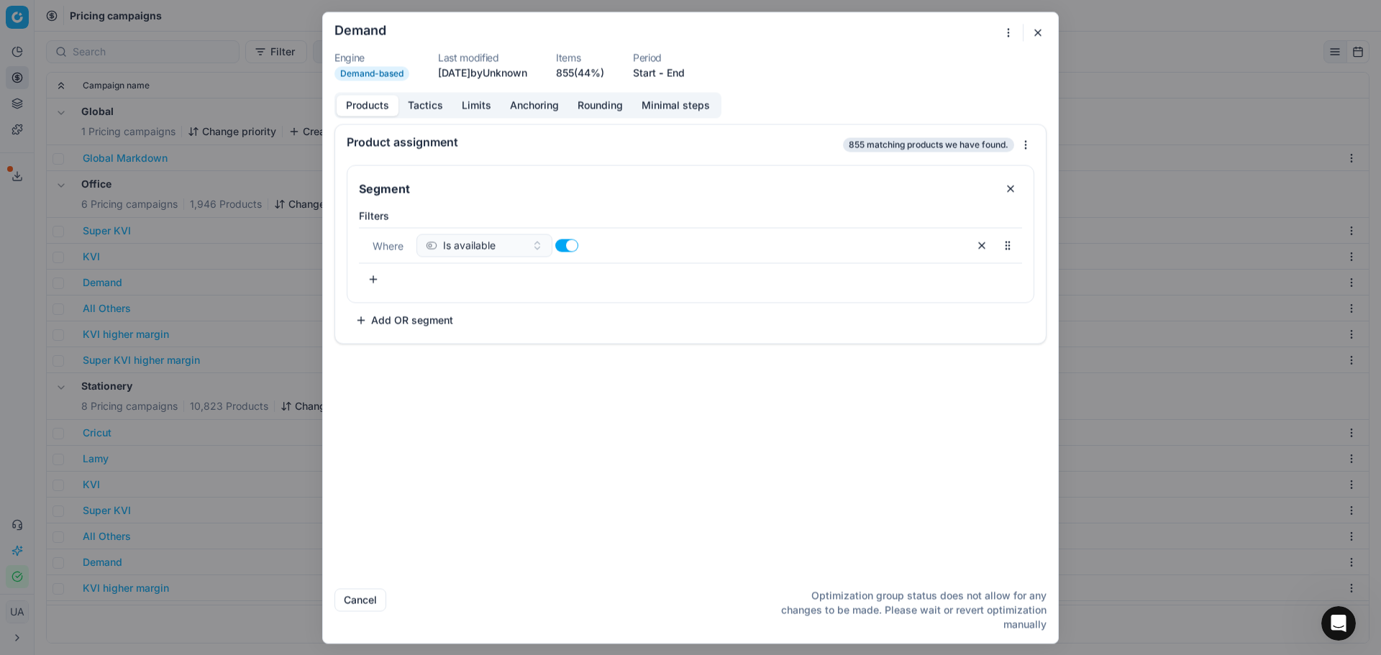
click at [467, 115] on button "Limits" at bounding box center [476, 105] width 48 height 21
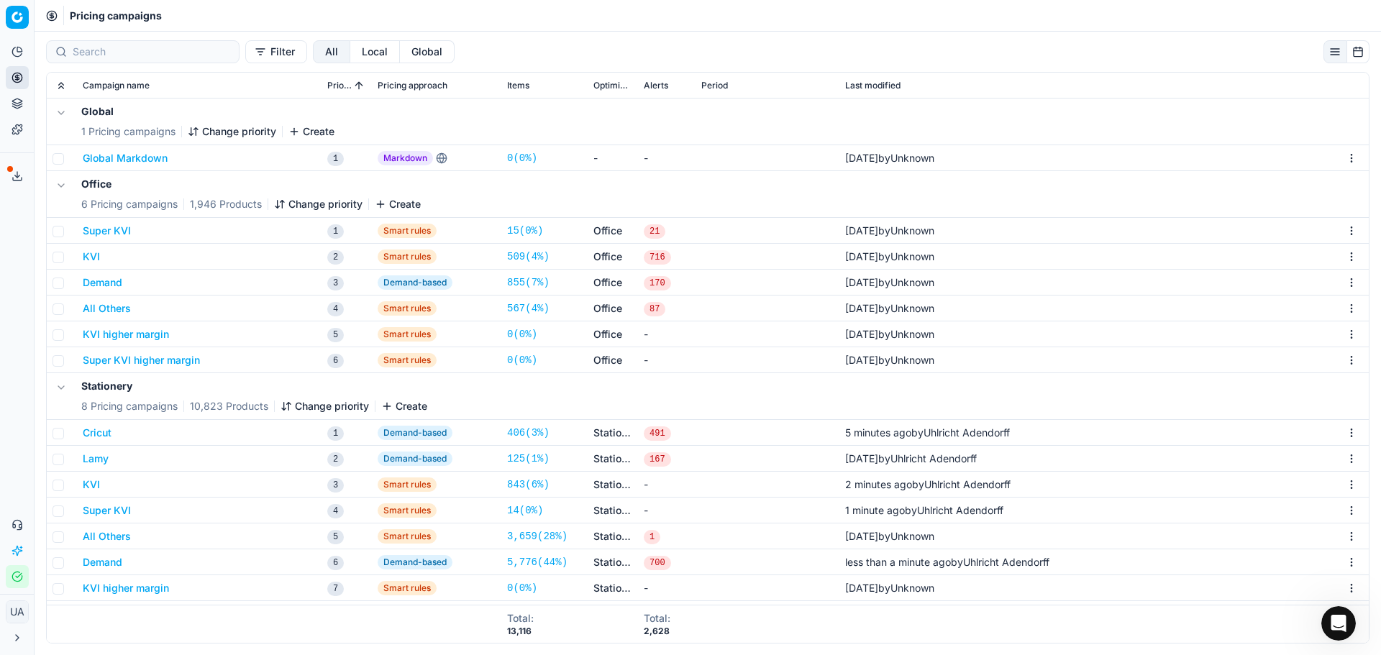
drag, startPoint x: 201, startPoint y: 287, endPoint x: 140, endPoint y: 274, distance: 62.5
click at [194, 283] on div "We are saving PC settings. Please wait, it should take a few minutes Demand Eng…" at bounding box center [690, 327] width 1381 height 655
click at [14, 72] on icon at bounding box center [18, 78] width 12 height 12
click at [12, 76] on icon at bounding box center [18, 78] width 12 height 12
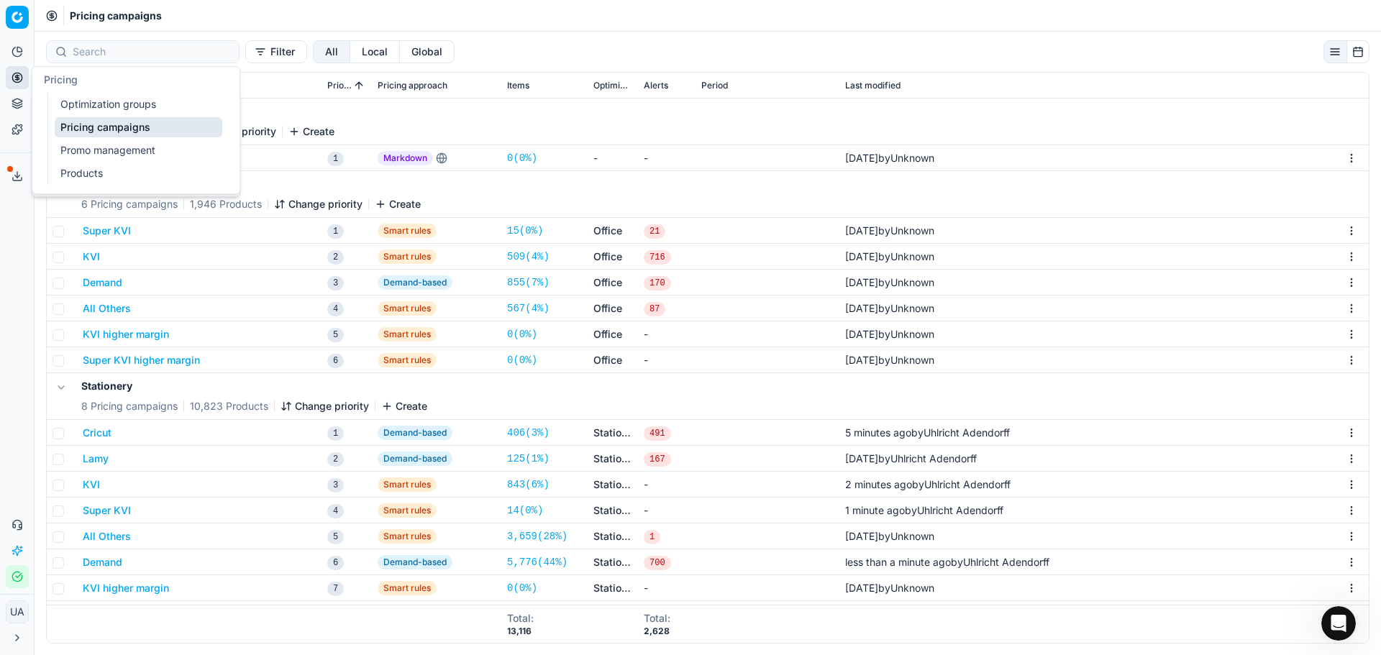
click at [21, 83] on icon at bounding box center [18, 78] width 12 height 12
click at [22, 83] on icon at bounding box center [18, 78] width 12 height 12
click at [78, 104] on link "Optimization groups" at bounding box center [139, 104] width 168 height 20
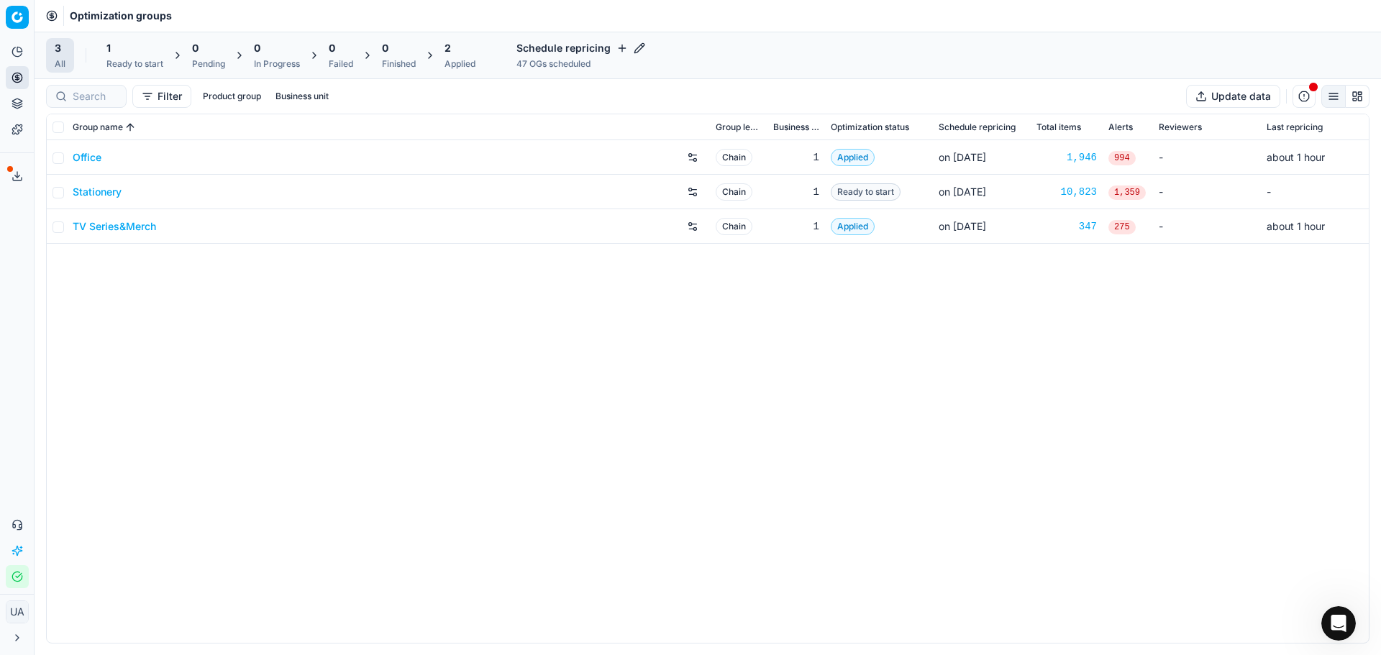
click at [91, 193] on link "Stationery" at bounding box center [97, 192] width 49 height 14
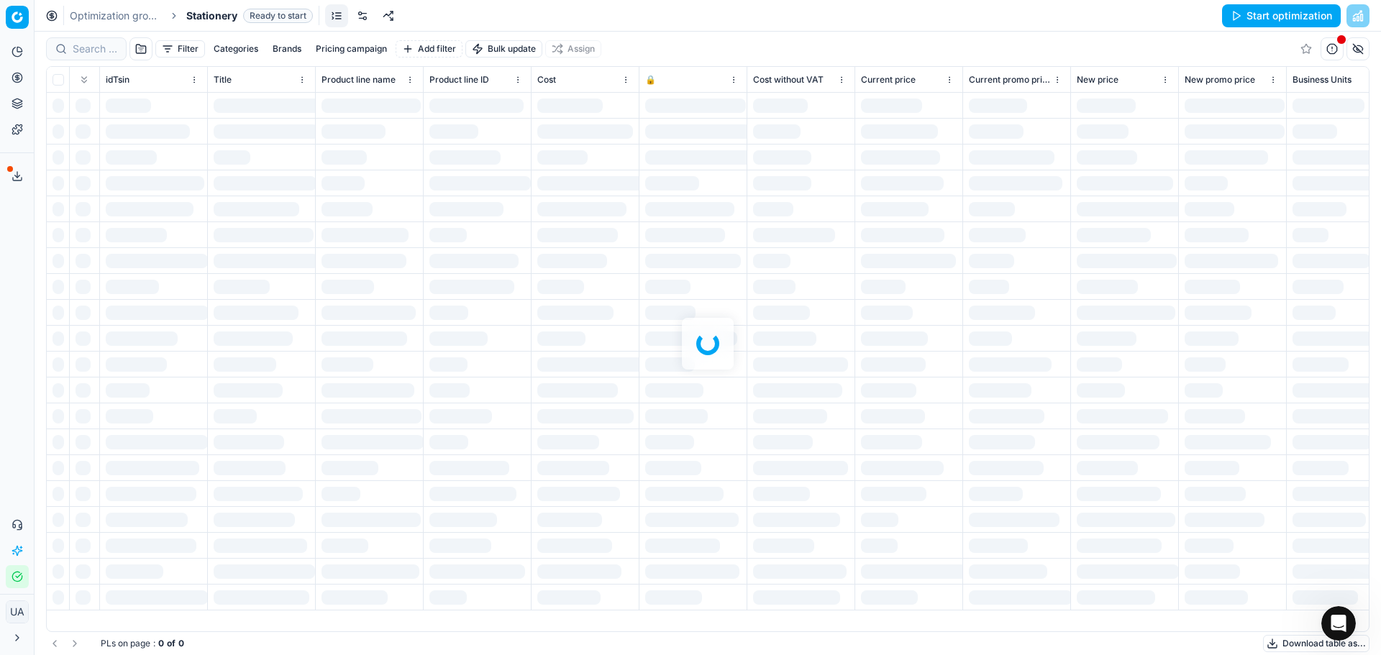
click at [1246, 22] on button "Start optimization" at bounding box center [1281, 15] width 119 height 23
